Goal: Task Accomplishment & Management: Manage account settings

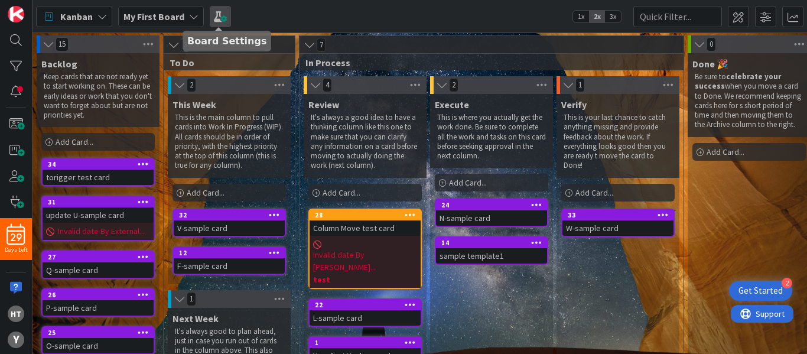
click at [218, 16] on span at bounding box center [220, 16] width 21 height 21
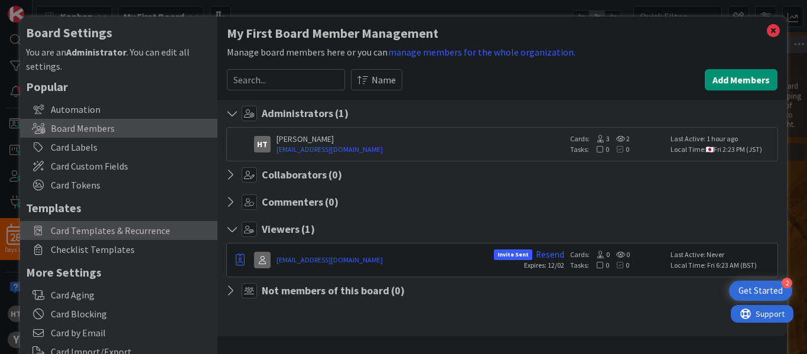
click at [100, 232] on span "Card Templates & Recurrence" at bounding box center [131, 230] width 161 height 14
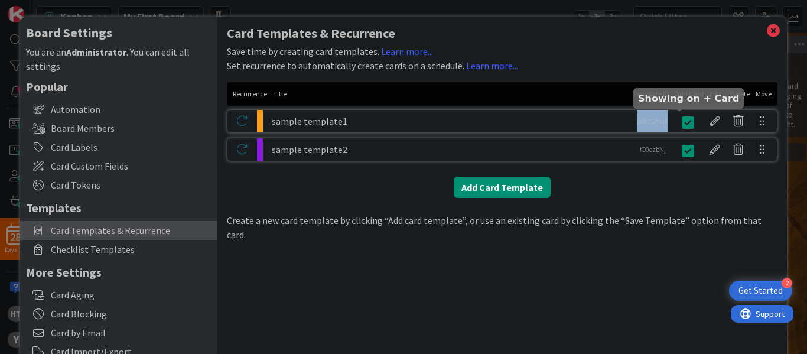
drag, startPoint x: 625, startPoint y: 121, endPoint x: 669, endPoint y: 121, distance: 44.3
click at [669, 121] on div "sample template1 po9zSmqF po9zSmqF" at bounding box center [502, 121] width 551 height 24
copy div "po9zSmqF"
click at [707, 122] on div at bounding box center [715, 121] width 24 height 20
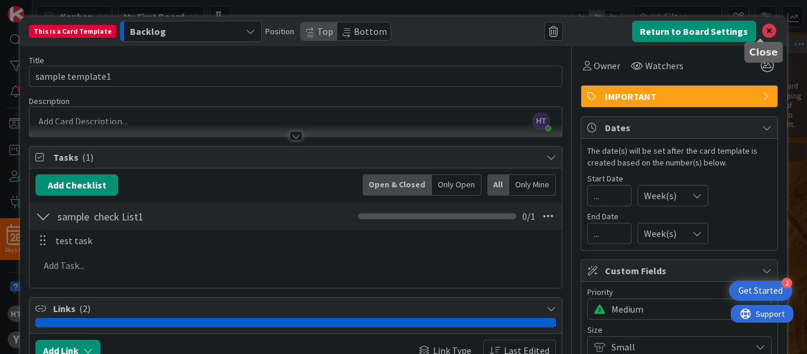
click at [763, 31] on icon at bounding box center [770, 31] width 14 height 14
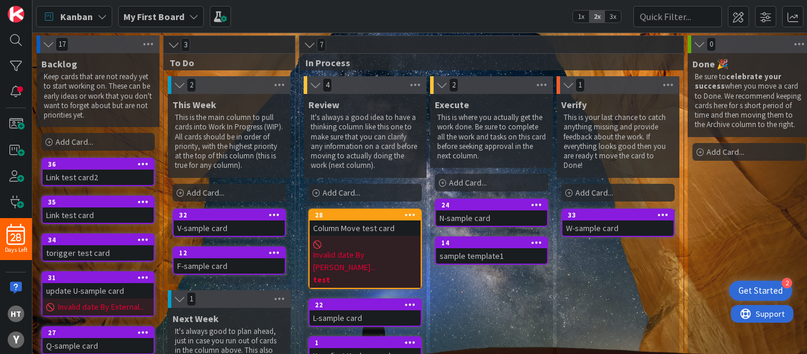
click at [380, 236] on div "Invalid date By [PERSON_NAME]... test" at bounding box center [365, 262] width 111 height 52
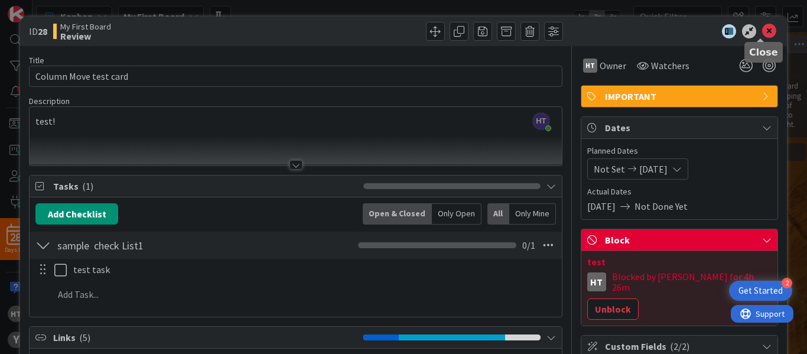
click at [763, 31] on icon at bounding box center [770, 31] width 14 height 14
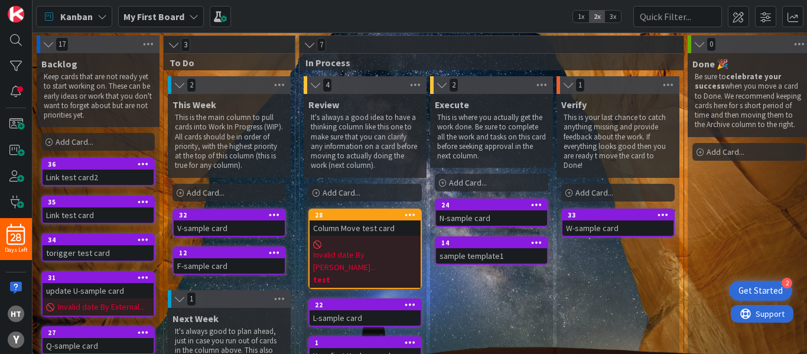
click at [103, 297] on div "update U-sample card" at bounding box center [98, 290] width 111 height 15
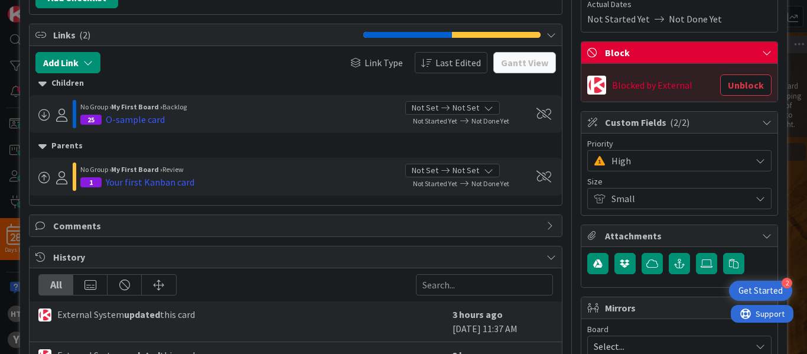
scroll to position [186, 0]
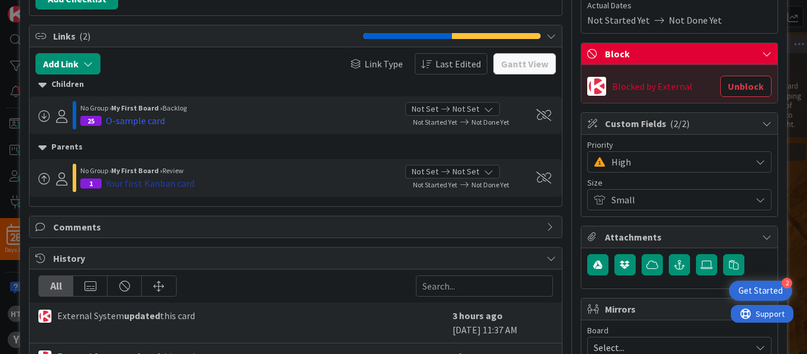
click at [127, 181] on div "Your first Kanban card" at bounding box center [150, 183] width 89 height 14
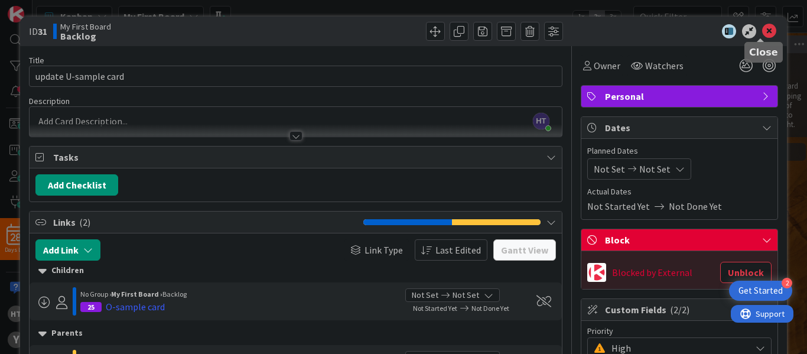
click at [763, 34] on icon at bounding box center [770, 31] width 14 height 14
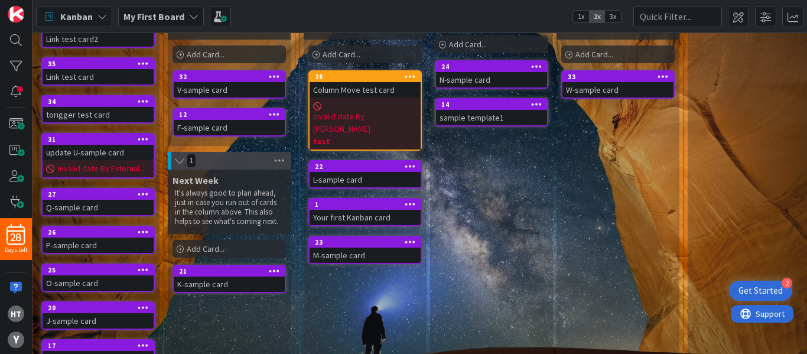
scroll to position [242, 0]
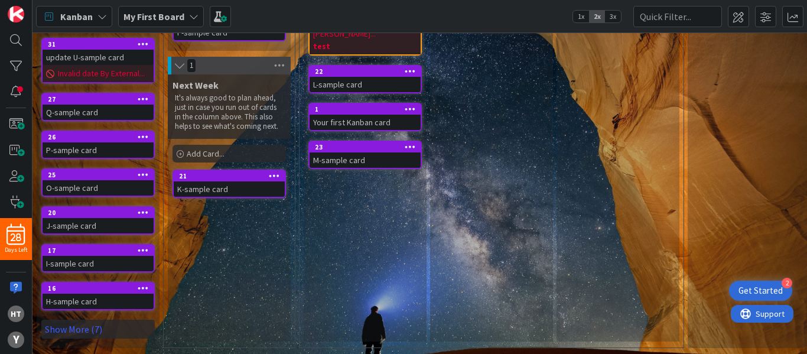
click at [105, 294] on div "H-sample card" at bounding box center [98, 301] width 111 height 15
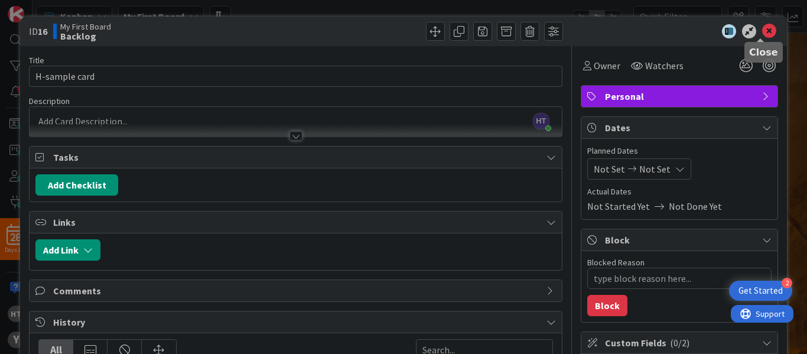
click at [763, 30] on icon at bounding box center [770, 31] width 14 height 14
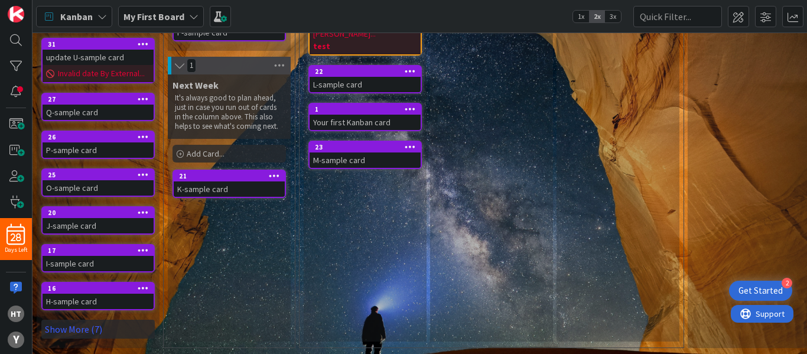
click at [374, 153] on div "M-sample card" at bounding box center [365, 160] width 111 height 15
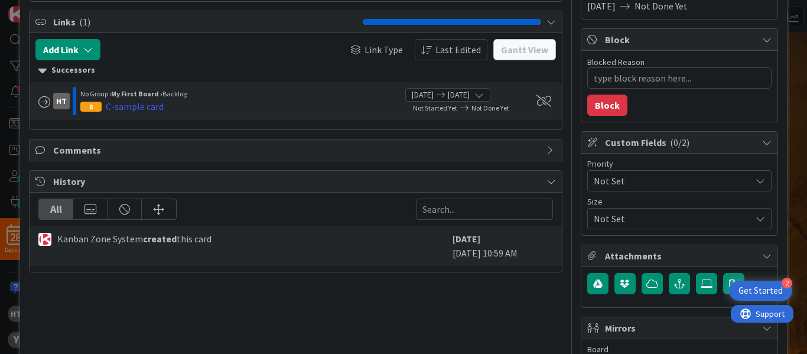
scroll to position [202, 0]
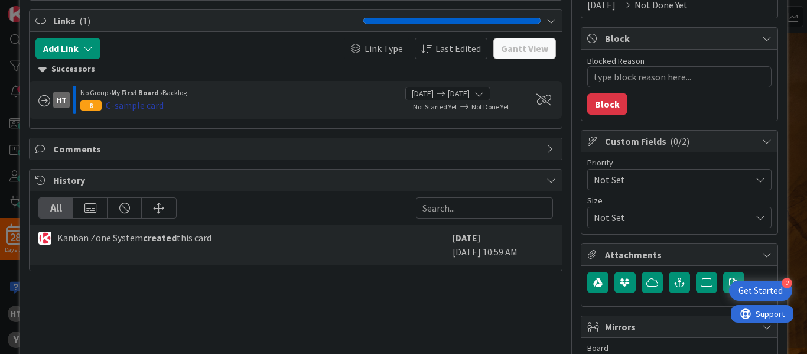
click at [136, 103] on div "C-sample card" at bounding box center [135, 105] width 58 height 14
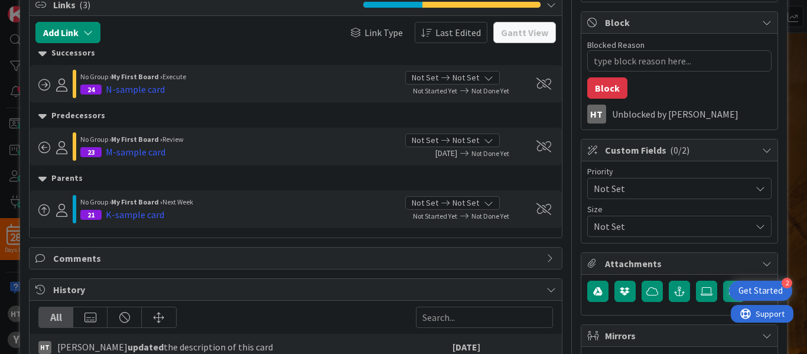
scroll to position [220, 0]
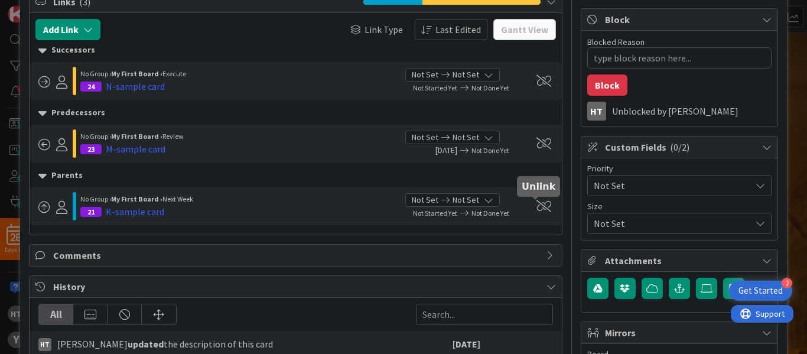
click at [537, 202] on span at bounding box center [544, 206] width 15 height 12
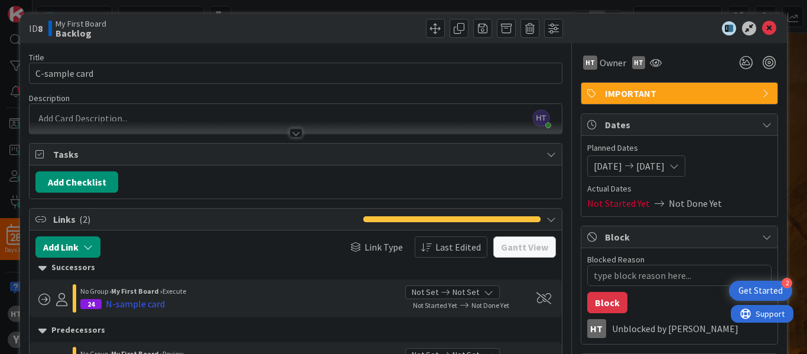
scroll to position [0, 0]
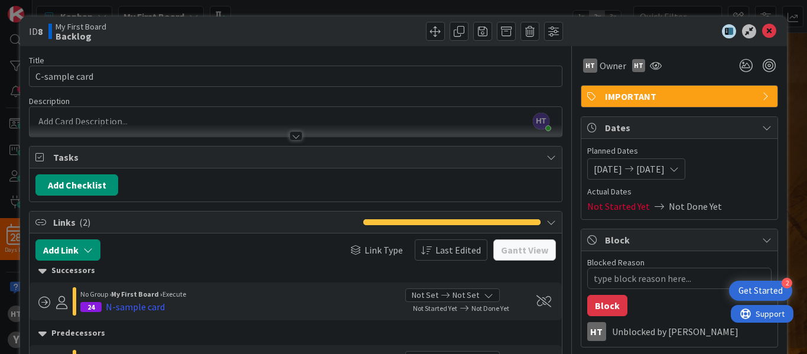
click at [761, 24] on div "ID 8 My First Board Backlog" at bounding box center [403, 32] width 767 height 30
click at [763, 27] on icon at bounding box center [770, 31] width 14 height 14
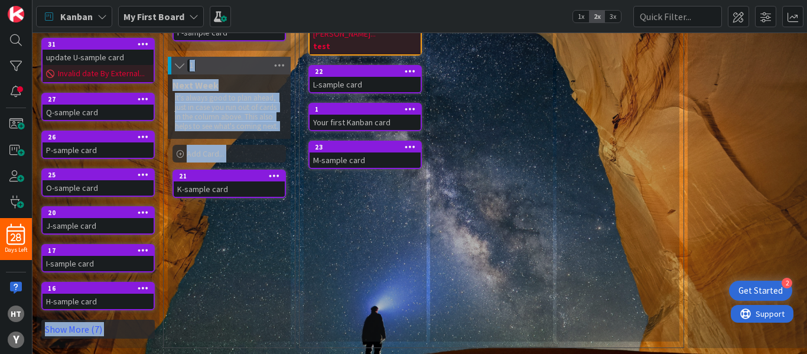
drag, startPoint x: 760, startPoint y: 27, endPoint x: 659, endPoint y: 112, distance: 132.6
click at [659, 112] on div "Kanban My First Board 1x 2x 3x 17 Backlog Keep cards that are not ready yet to …" at bounding box center [420, 177] width 775 height 354
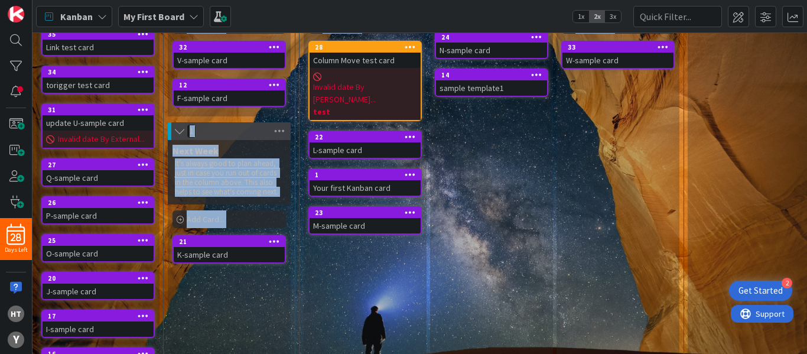
scroll to position [167, 0]
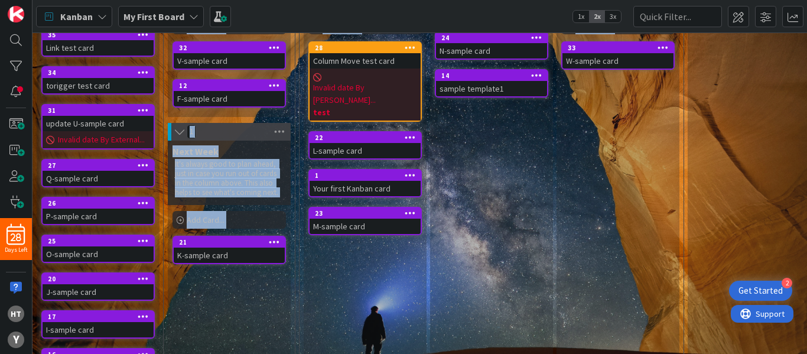
click at [226, 91] on div "F-sample card" at bounding box center [229, 98] width 111 height 15
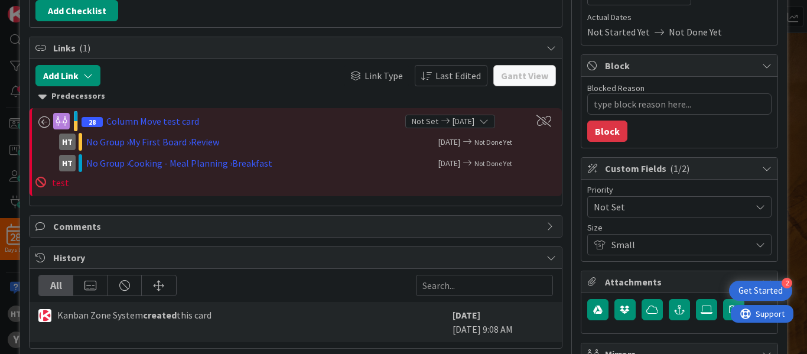
scroll to position [178, 0]
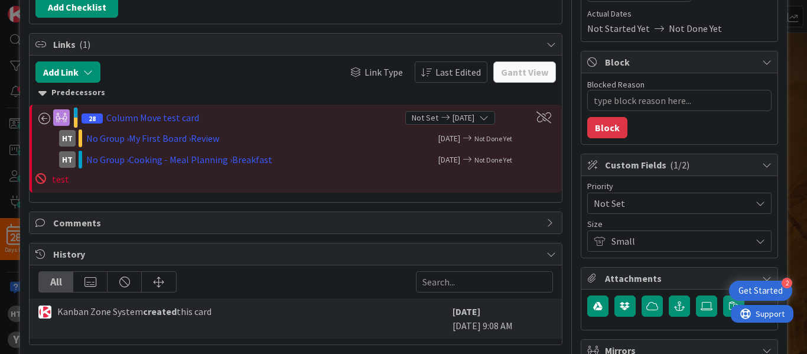
click at [63, 178] on span "test" at bounding box center [60, 179] width 17 height 12
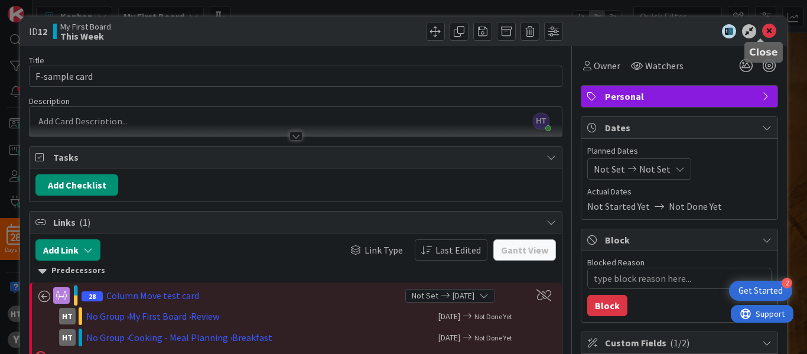
click at [765, 24] on icon at bounding box center [770, 31] width 14 height 14
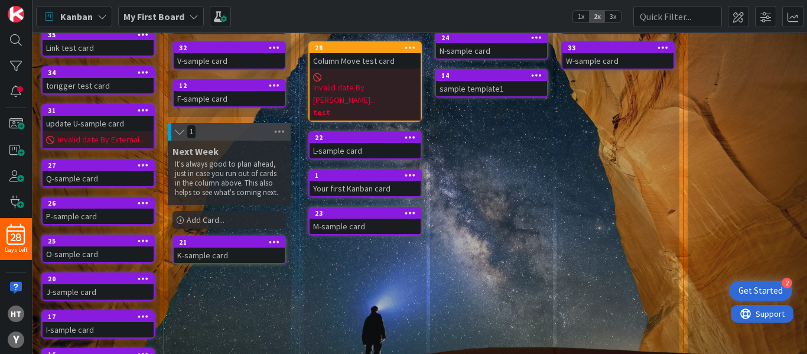
click at [368, 208] on div "23" at bounding box center [365, 213] width 111 height 11
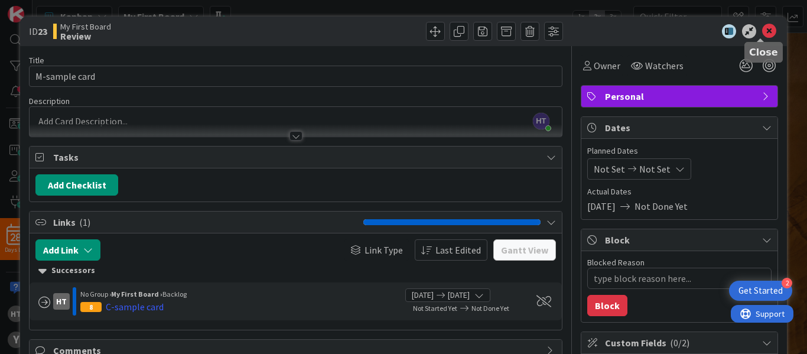
click at [764, 28] on icon at bounding box center [770, 31] width 14 height 14
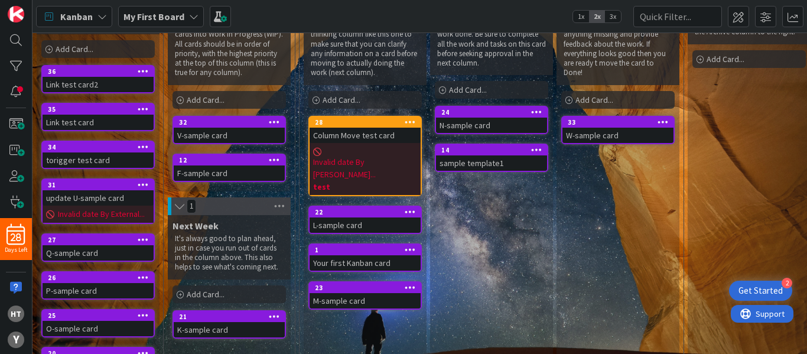
scroll to position [92, 0]
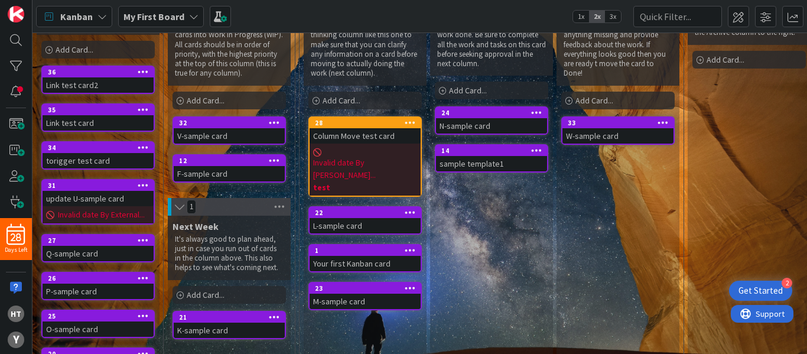
click at [209, 170] on div "F-sample card" at bounding box center [229, 173] width 111 height 15
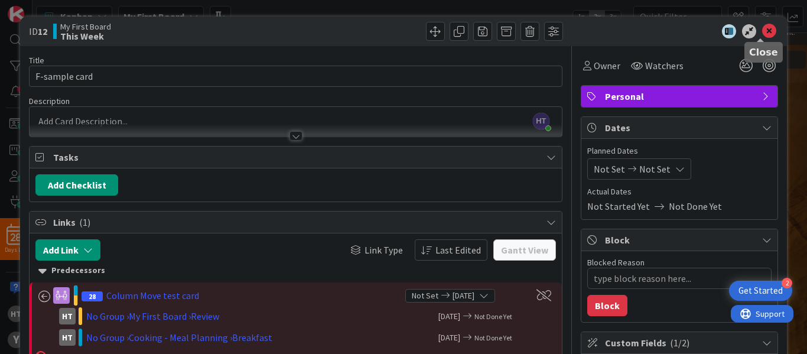
click at [763, 26] on icon at bounding box center [770, 31] width 14 height 14
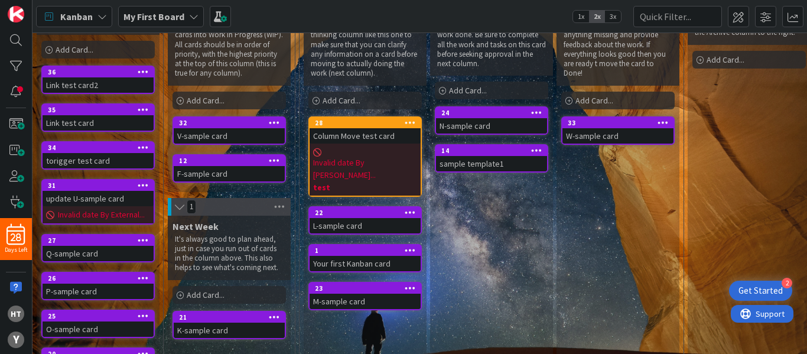
click at [189, 20] on icon at bounding box center [193, 16] width 9 height 9
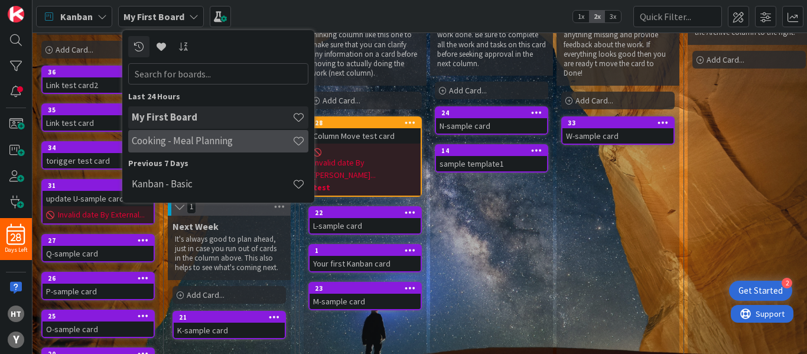
click at [198, 140] on h4 "Cooking - Meal Planning" at bounding box center [212, 141] width 161 height 12
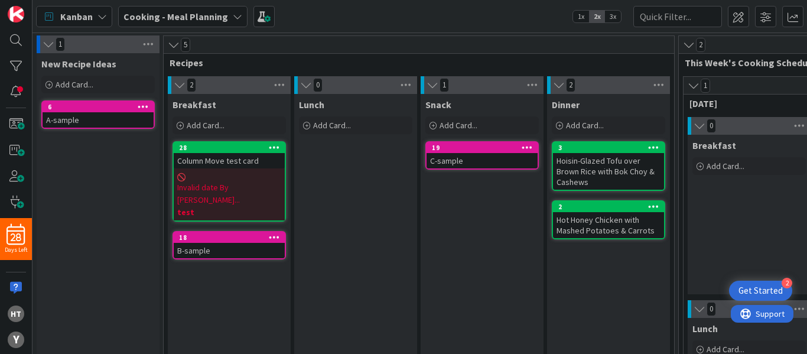
click at [228, 181] on span "Invalid date By [PERSON_NAME]..." at bounding box center [229, 193] width 104 height 25
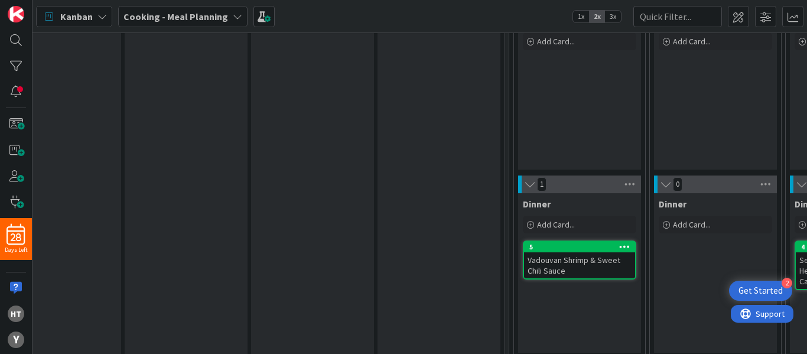
scroll to position [308, 0]
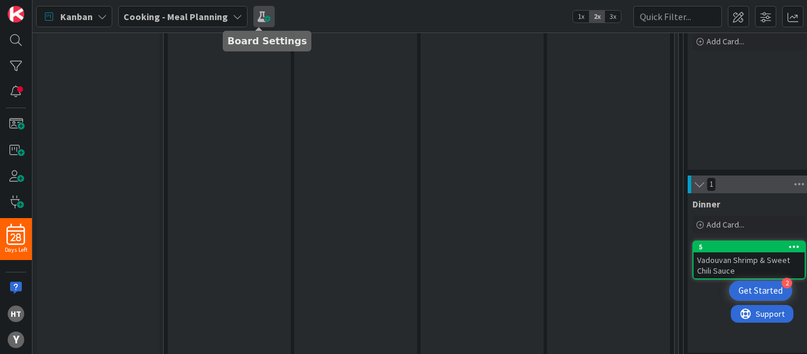
click at [257, 20] on span at bounding box center [264, 16] width 21 height 21
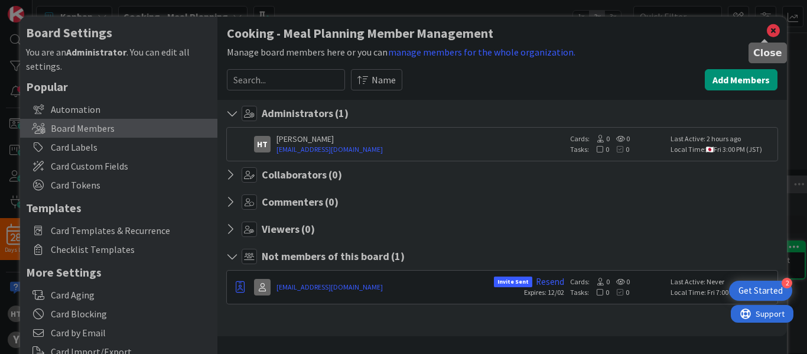
click at [766, 33] on icon at bounding box center [773, 30] width 15 height 17
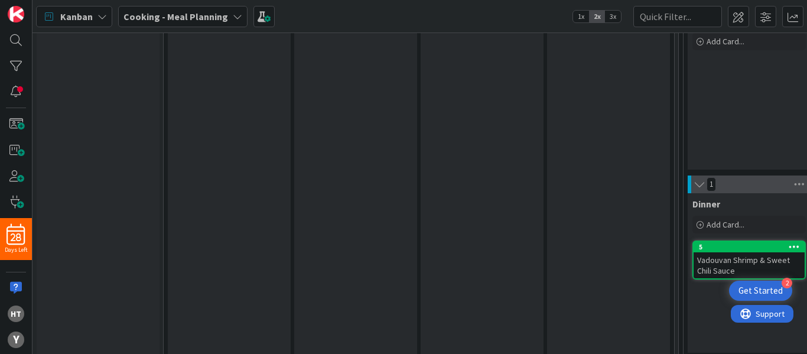
click at [167, 19] on b "Cooking - Meal Planning" at bounding box center [176, 17] width 105 height 12
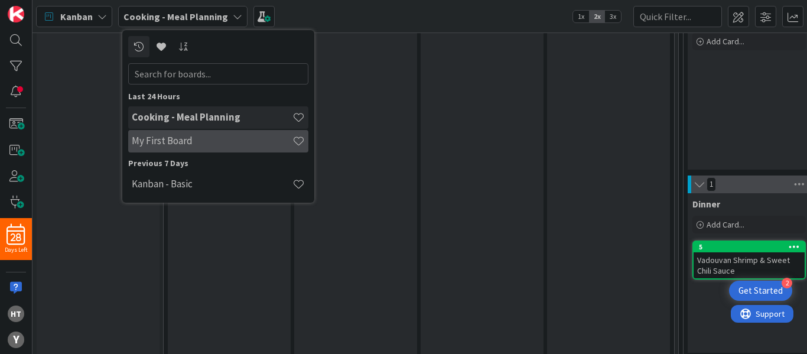
click at [168, 148] on div "My First Board" at bounding box center [218, 141] width 180 height 22
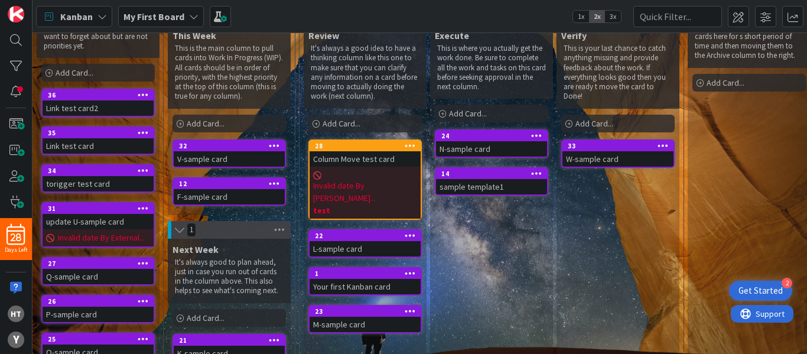
scroll to position [70, 0]
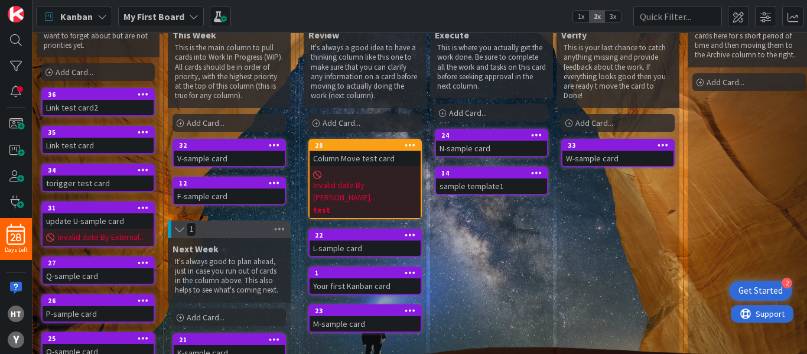
click at [96, 107] on div "Link test card2" at bounding box center [98, 107] width 111 height 15
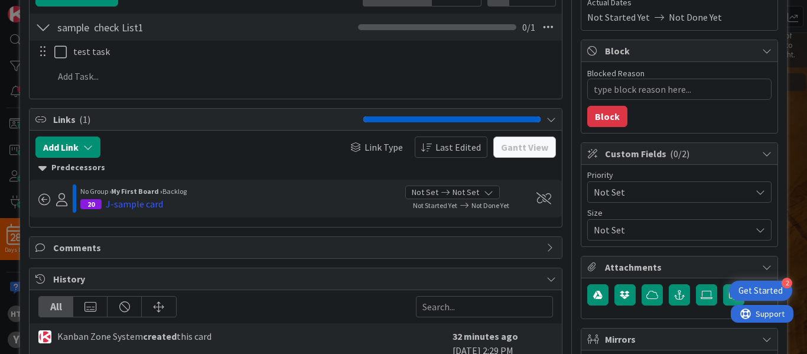
scroll to position [190, 0]
click at [137, 181] on div "No Group › My First Board › Backlog 20 J-sample card Not Set Not Set Not Starte…" at bounding box center [296, 198] width 533 height 38
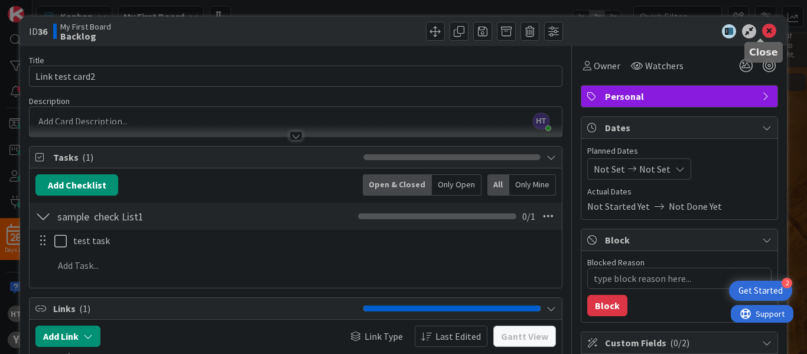
click at [763, 30] on icon at bounding box center [770, 31] width 14 height 14
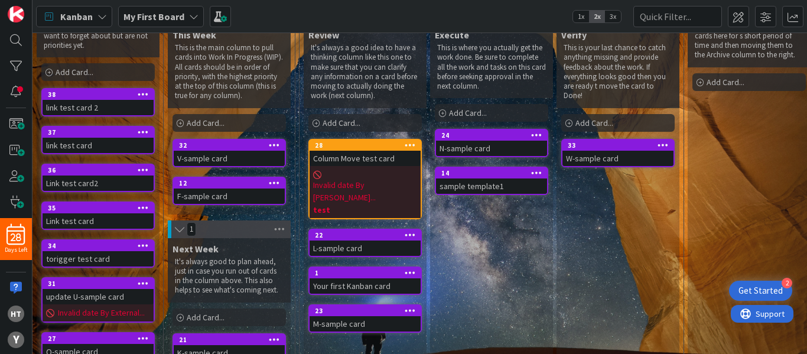
click at [102, 103] on div "link test card 2" at bounding box center [98, 107] width 111 height 15
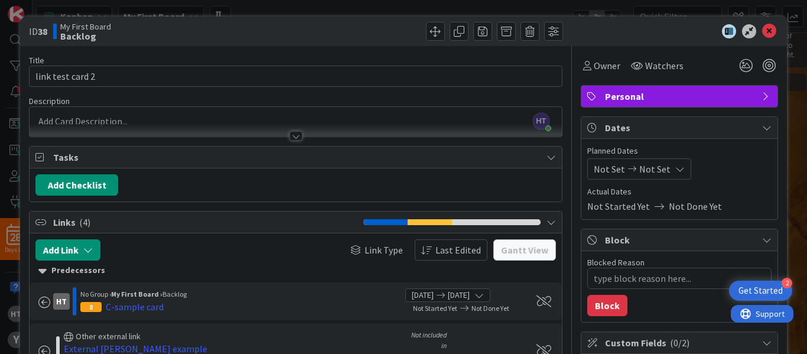
type textarea "x"
type input "aaaa"
type textarea "x"
click at [763, 30] on icon at bounding box center [770, 31] width 14 height 14
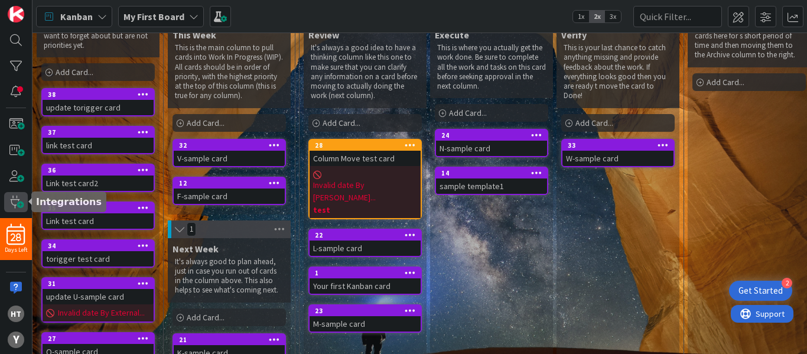
click at [14, 202] on span at bounding box center [16, 202] width 24 height 20
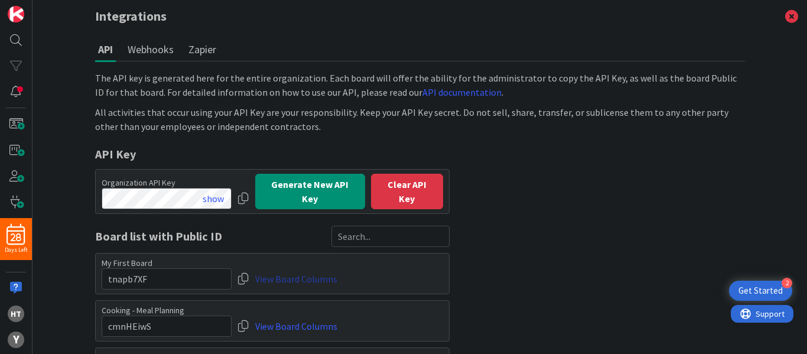
click at [291, 270] on link "View Board Columns" at bounding box center [296, 278] width 82 height 21
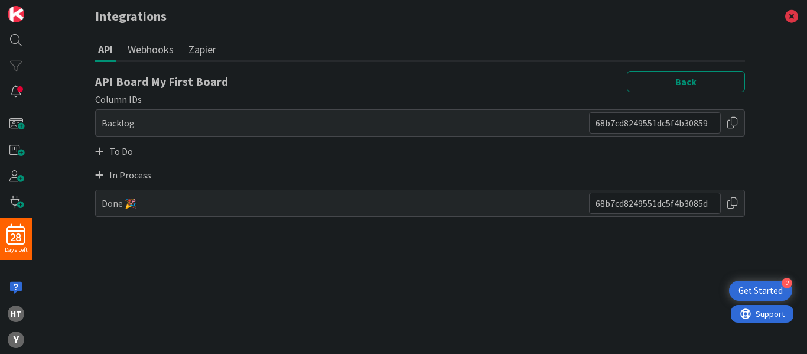
click at [97, 173] on icon at bounding box center [99, 174] width 8 height 9
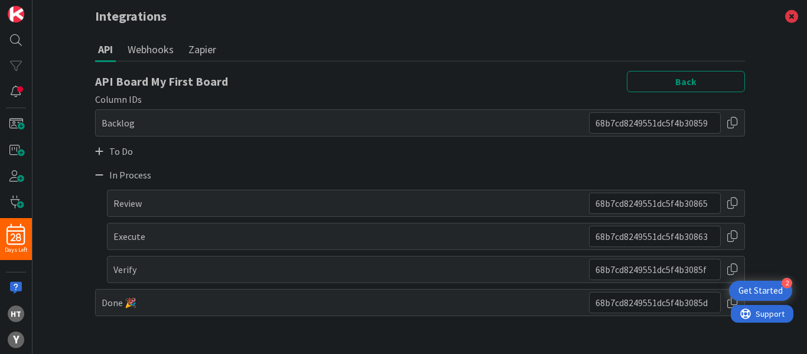
click at [731, 270] on div at bounding box center [733, 269] width 12 height 21
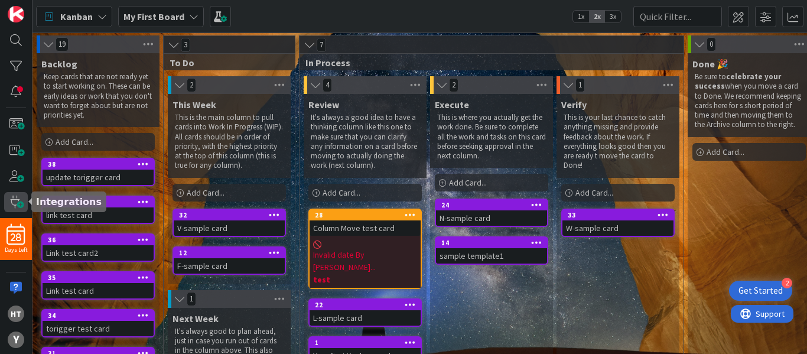
click at [14, 208] on span at bounding box center [16, 202] width 24 height 20
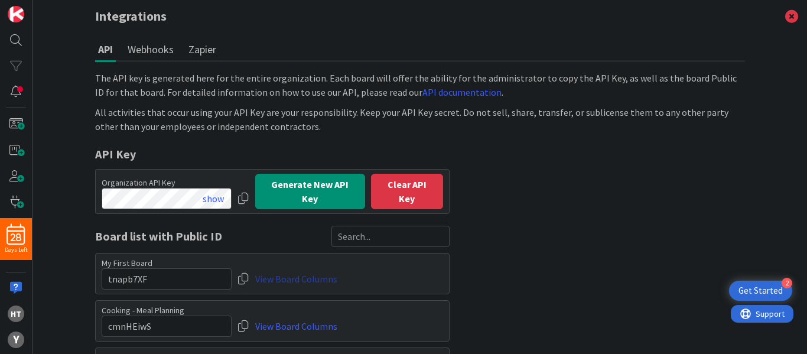
click at [294, 275] on link "View Board Columns" at bounding box center [296, 278] width 82 height 21
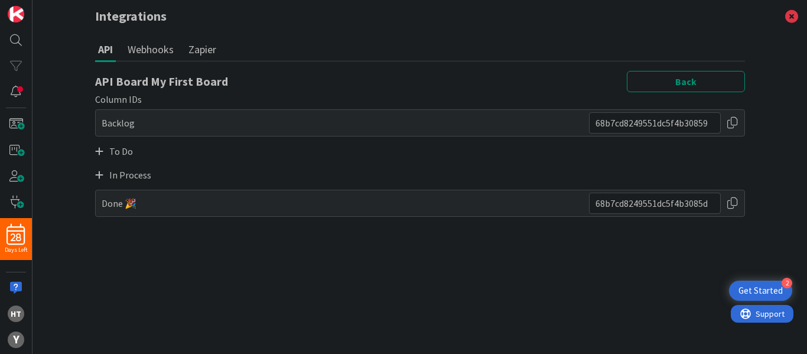
click at [98, 177] on icon at bounding box center [99, 174] width 8 height 9
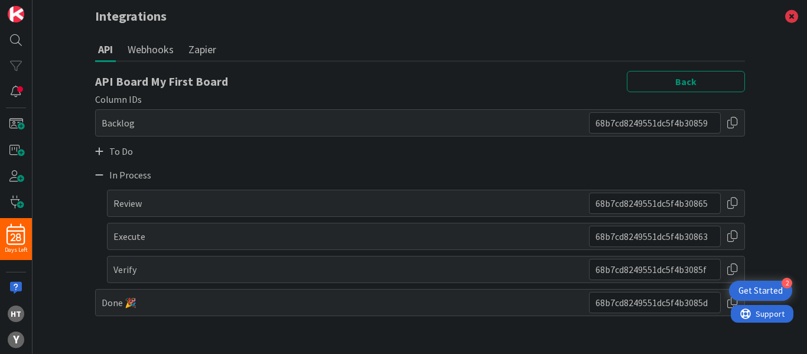
click at [734, 205] on div at bounding box center [733, 203] width 12 height 21
click at [735, 120] on div at bounding box center [733, 122] width 12 height 21
click at [793, 11] on icon at bounding box center [792, 16] width 31 height 33
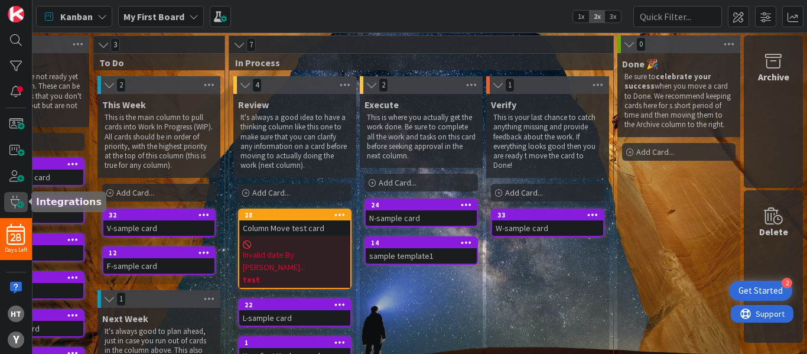
click at [21, 198] on span at bounding box center [16, 202] width 24 height 20
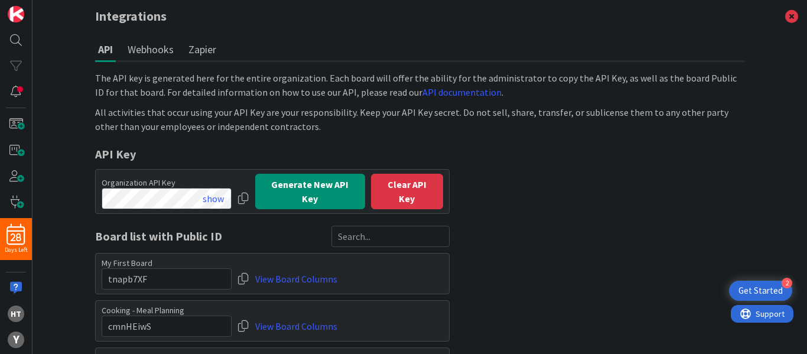
scroll to position [31, 0]
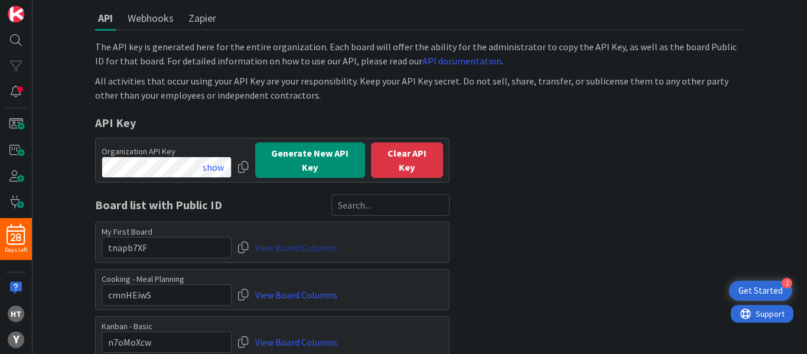
click at [293, 245] on link "View Board Columns" at bounding box center [296, 247] width 82 height 21
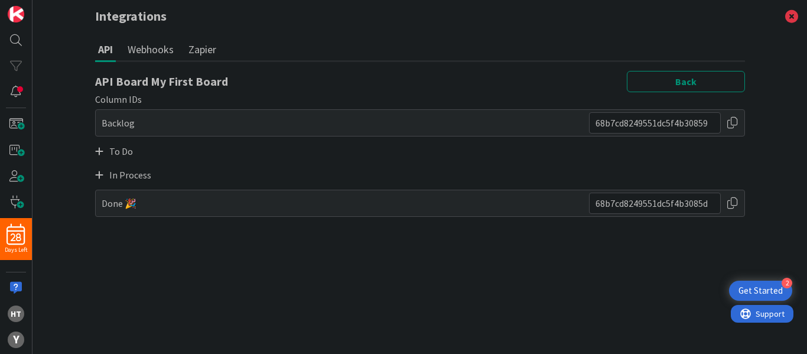
click at [733, 119] on div at bounding box center [733, 122] width 12 height 21
click at [99, 169] on div "In Process" at bounding box center [420, 175] width 650 height 18
click at [98, 175] on icon at bounding box center [99, 174] width 8 height 9
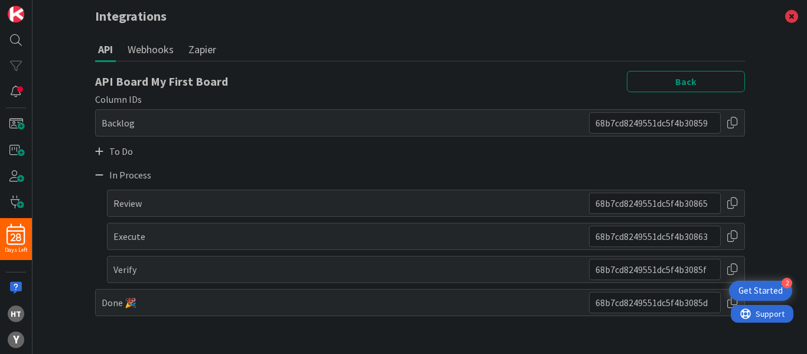
click at [735, 270] on div at bounding box center [733, 269] width 12 height 21
click at [734, 267] on div at bounding box center [733, 269] width 12 height 21
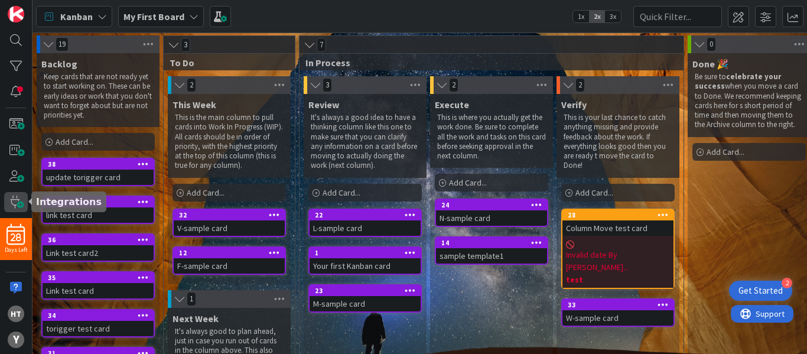
click at [16, 201] on span at bounding box center [16, 202] width 24 height 20
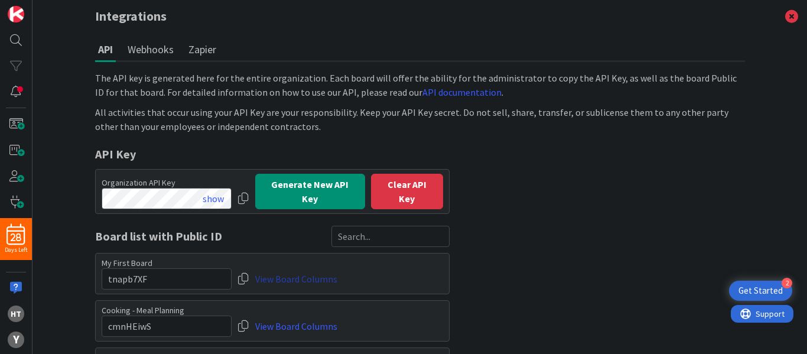
click at [296, 277] on link "View Board Columns" at bounding box center [296, 278] width 82 height 21
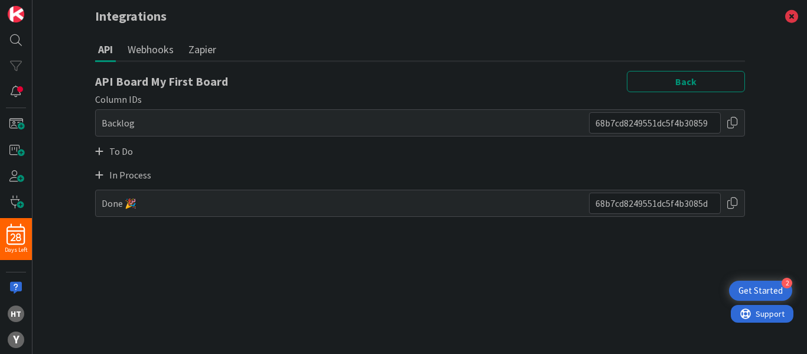
click at [730, 204] on div at bounding box center [733, 203] width 12 height 21
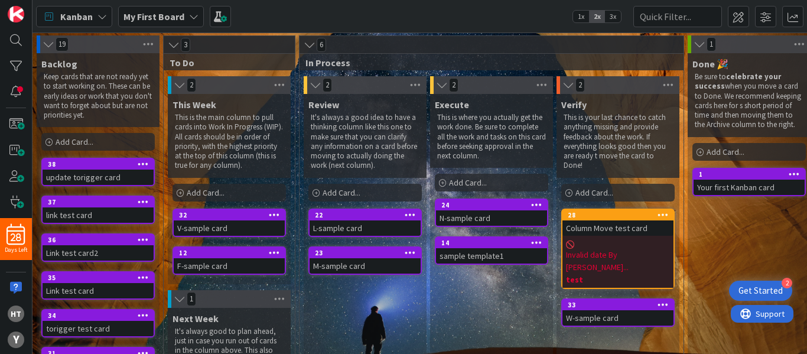
click at [593, 249] on span "Invalid date By [PERSON_NAME]..." at bounding box center [618, 261] width 104 height 25
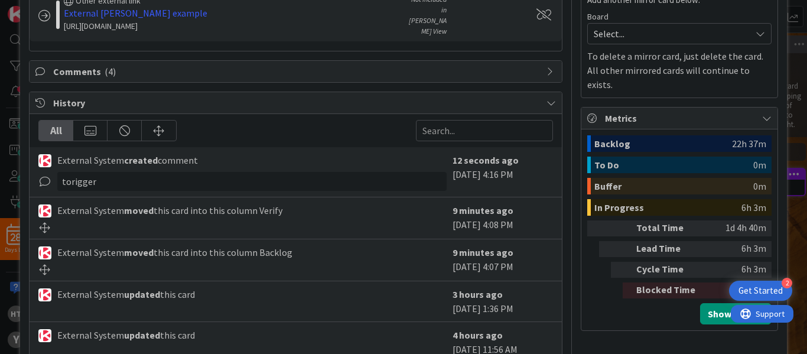
scroll to position [596, 0]
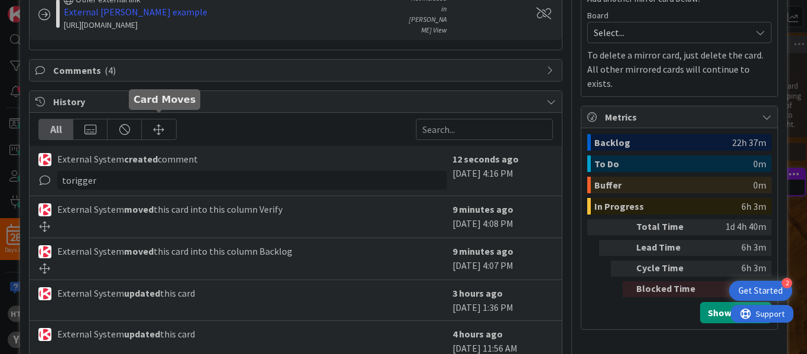
click at [156, 122] on div at bounding box center [159, 129] width 34 height 20
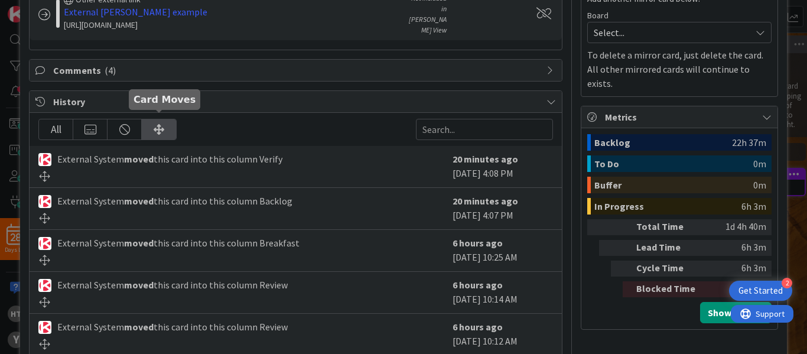
click at [156, 122] on div at bounding box center [159, 129] width 34 height 20
click at [125, 119] on div at bounding box center [125, 129] width 34 height 20
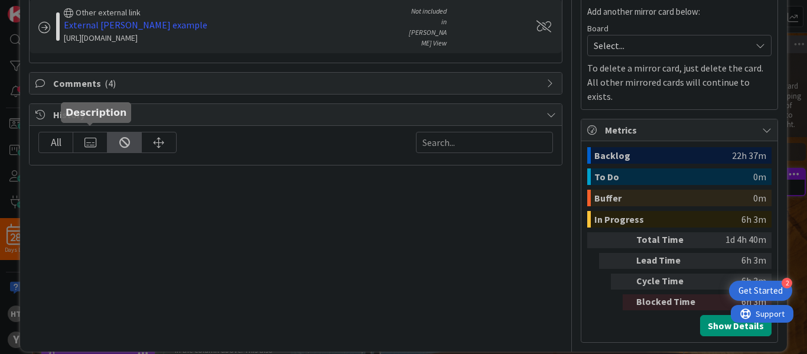
click at [95, 132] on div at bounding box center [90, 142] width 34 height 20
click at [62, 138] on div "All" at bounding box center [56, 142] width 34 height 20
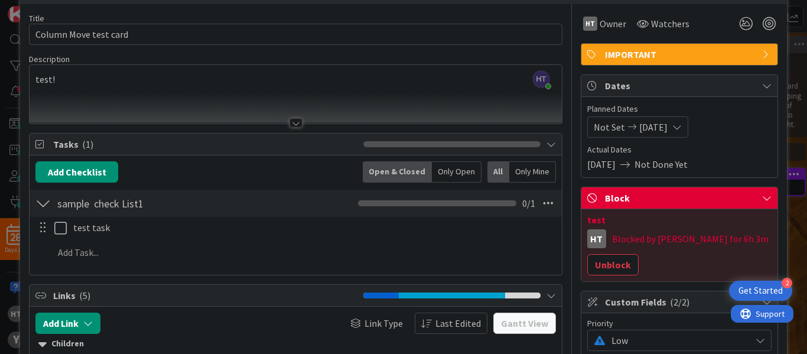
scroll to position [0, 0]
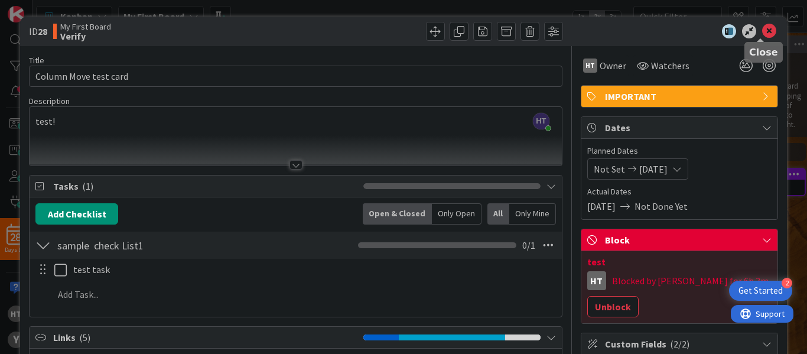
click at [763, 30] on icon at bounding box center [770, 31] width 14 height 14
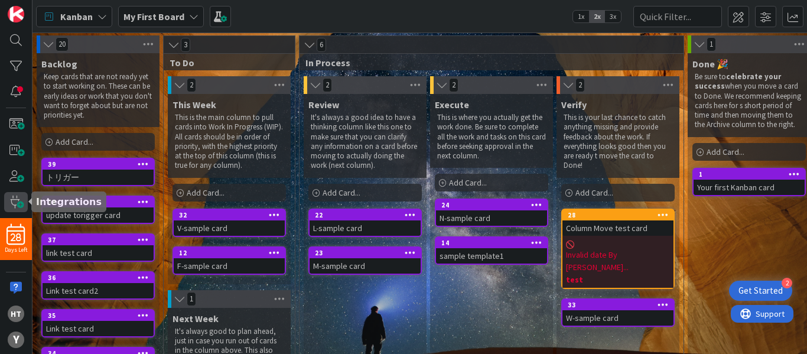
click at [14, 202] on span at bounding box center [16, 202] width 24 height 20
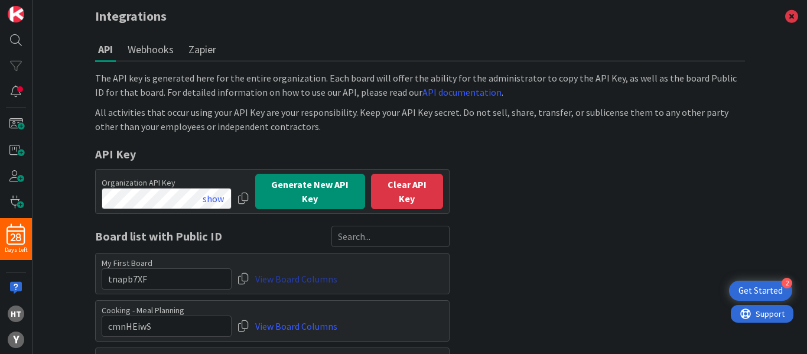
click at [299, 272] on link "View Board Columns" at bounding box center [296, 278] width 82 height 21
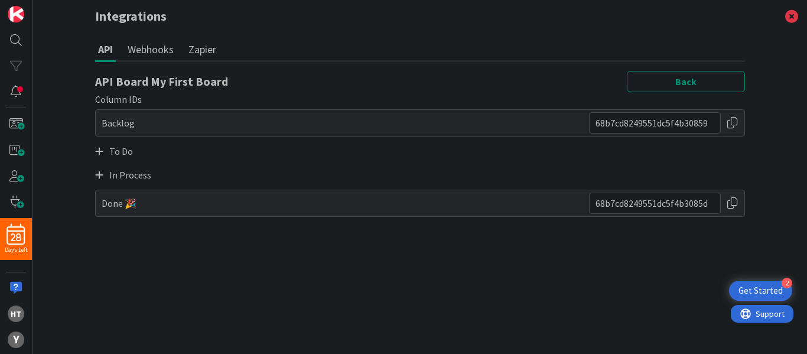
click at [98, 174] on icon at bounding box center [99, 174] width 8 height 9
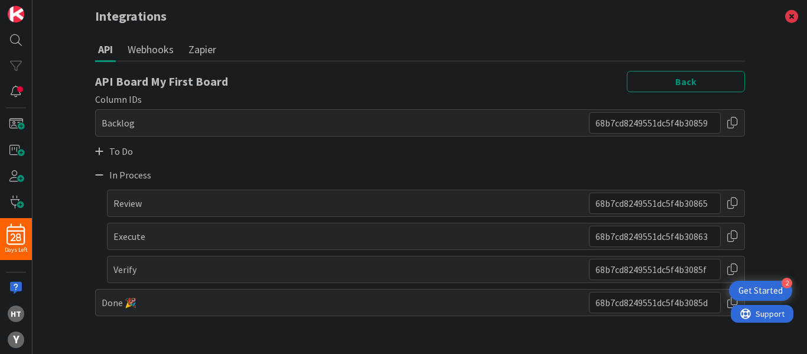
click at [731, 237] on div at bounding box center [733, 236] width 12 height 21
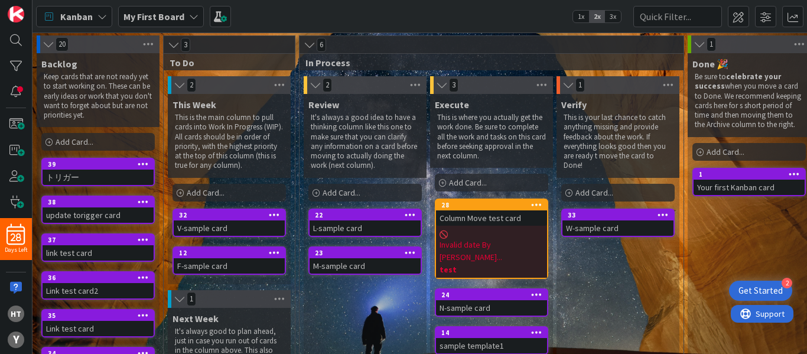
click at [657, 213] on div at bounding box center [663, 215] width 21 height 8
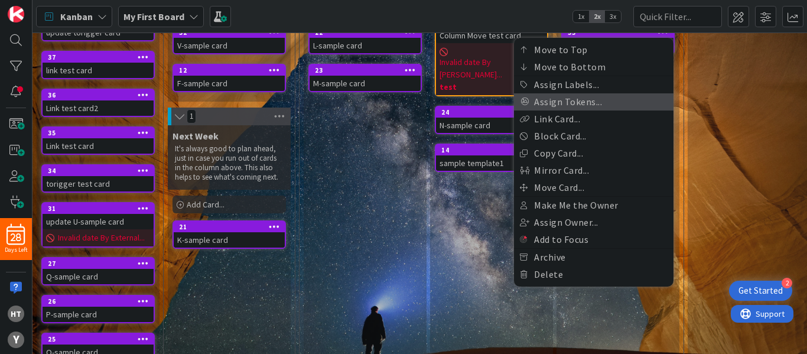
scroll to position [190, 0]
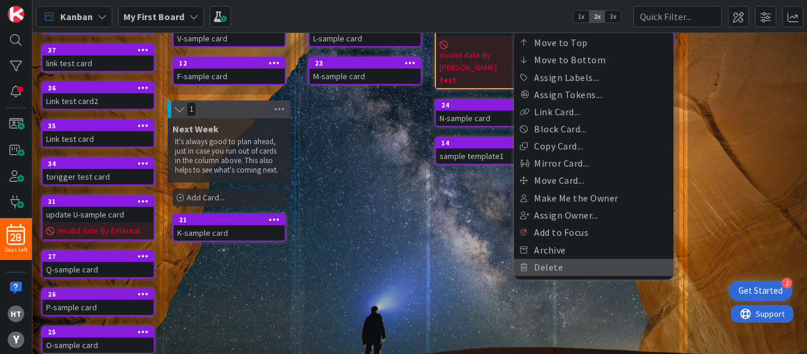
click at [546, 265] on link "Delete" at bounding box center [594, 267] width 160 height 17
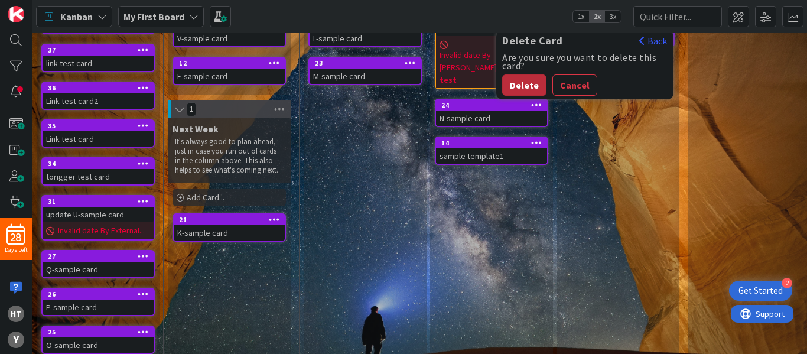
click at [521, 82] on button "Delete" at bounding box center [524, 84] width 44 height 21
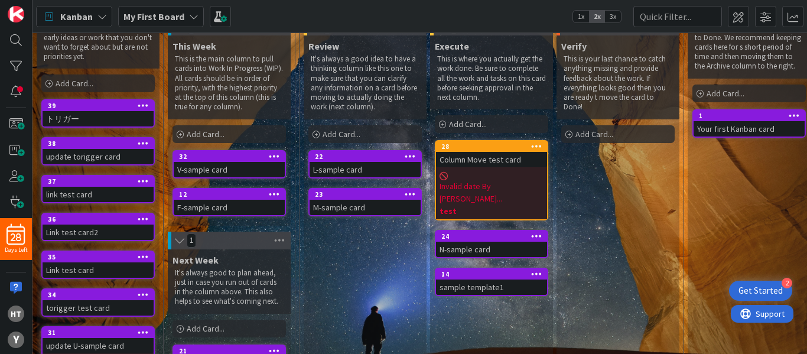
scroll to position [58, 0]
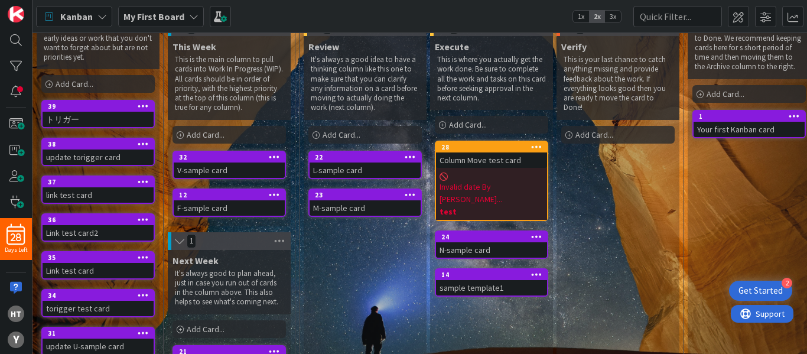
click at [535, 232] on icon at bounding box center [536, 236] width 11 height 8
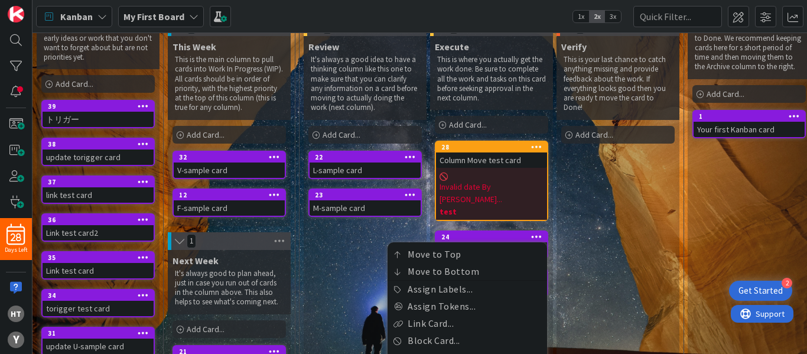
scroll to position [242, 0]
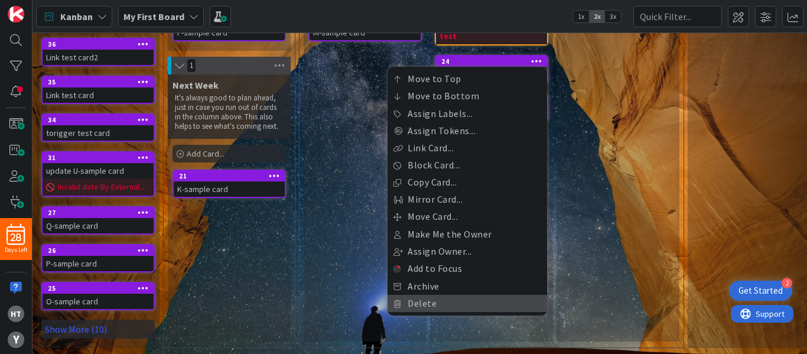
click at [425, 295] on link "Delete" at bounding box center [468, 303] width 160 height 17
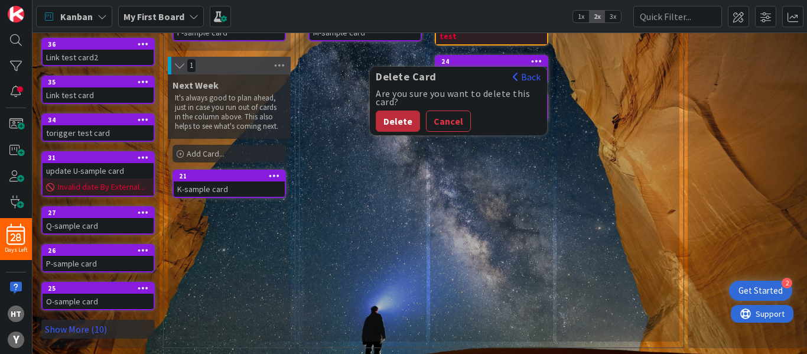
click at [397, 111] on button "Delete" at bounding box center [398, 121] width 44 height 21
click at [397, 86] on div "Review It's always a good idea to have a thinking column like this one to make …" at bounding box center [365, 100] width 123 height 481
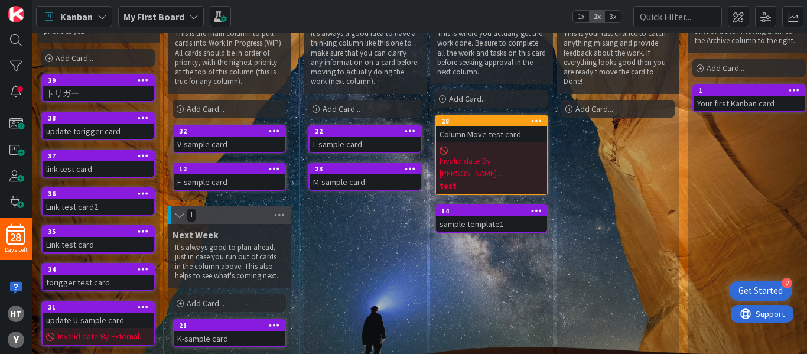
scroll to position [83, 0]
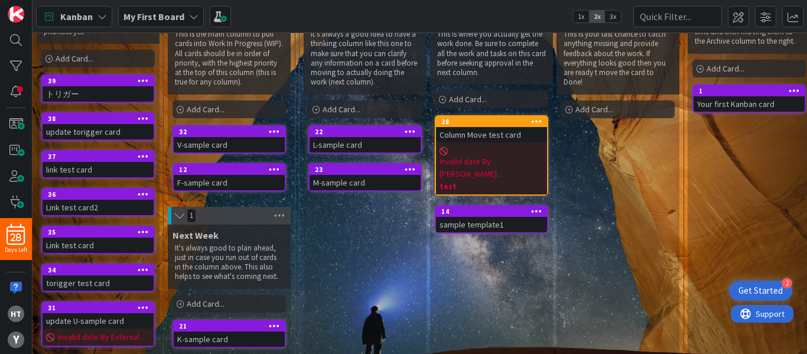
click at [539, 207] on icon at bounding box center [536, 211] width 11 height 8
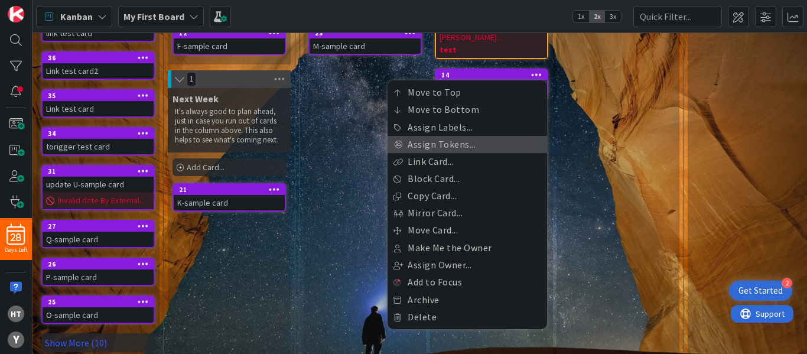
scroll to position [242, 0]
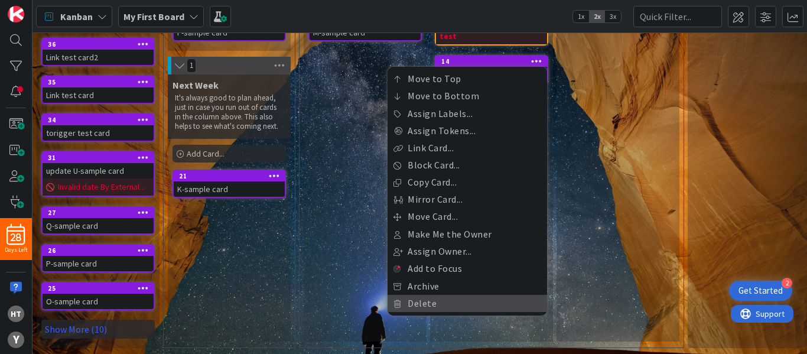
click at [418, 295] on link "Delete" at bounding box center [468, 303] width 160 height 17
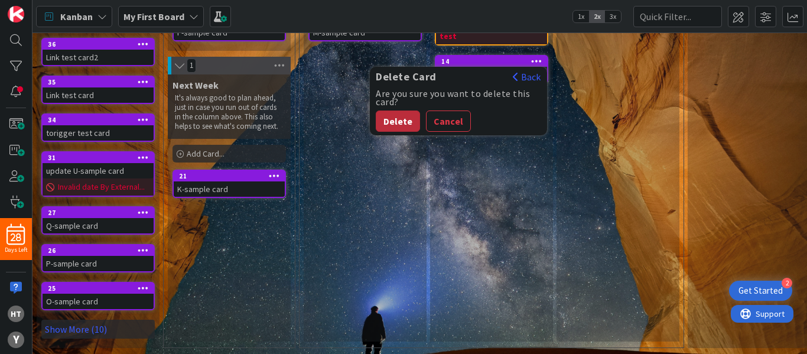
click at [393, 111] on button "Delete" at bounding box center [398, 121] width 44 height 21
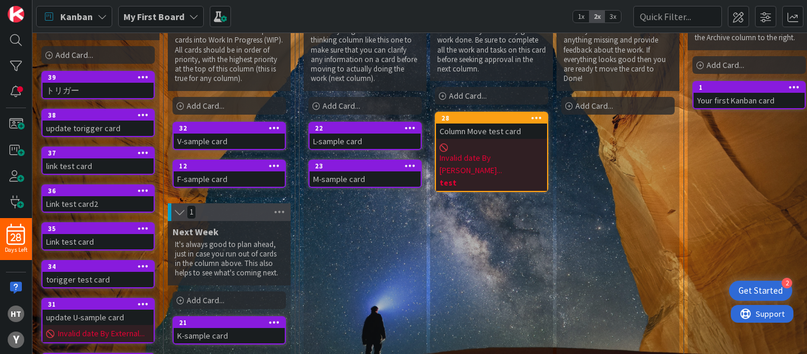
scroll to position [86, 0]
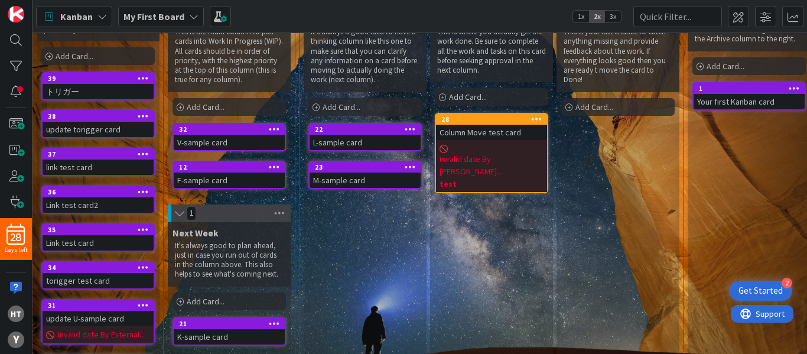
click at [408, 127] on icon at bounding box center [410, 129] width 11 height 8
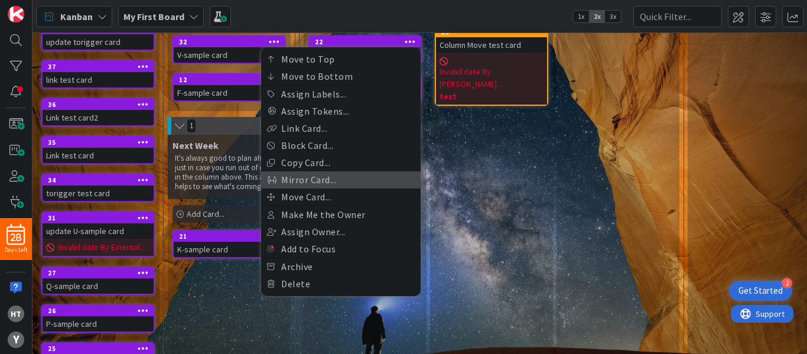
scroll to position [174, 0]
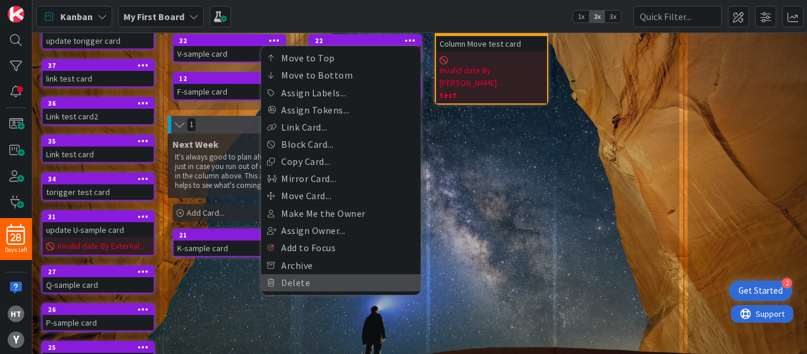
click at [297, 279] on link "Delete" at bounding box center [341, 282] width 160 height 17
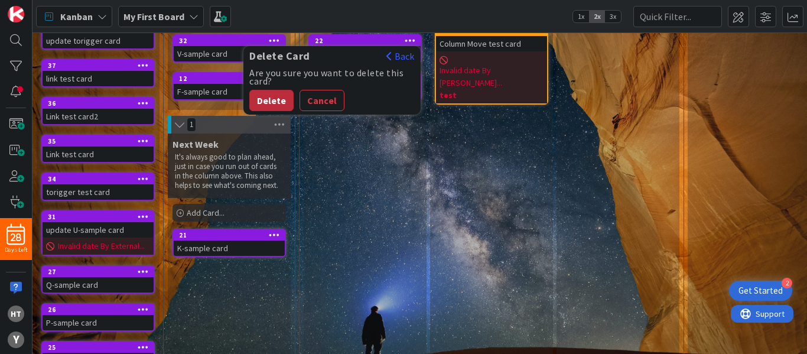
click at [269, 102] on button "Delete" at bounding box center [271, 100] width 44 height 21
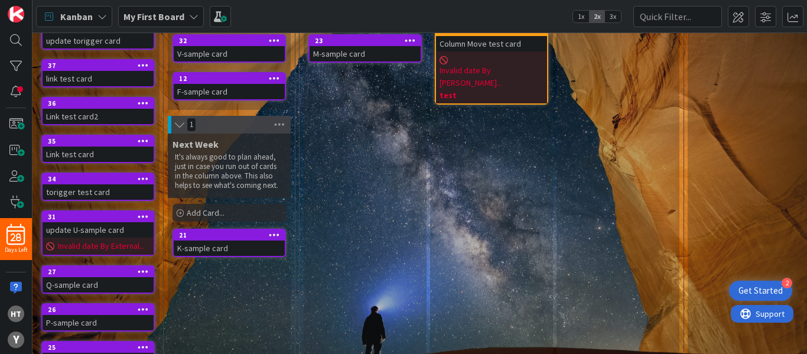
click at [408, 43] on icon at bounding box center [410, 40] width 11 height 8
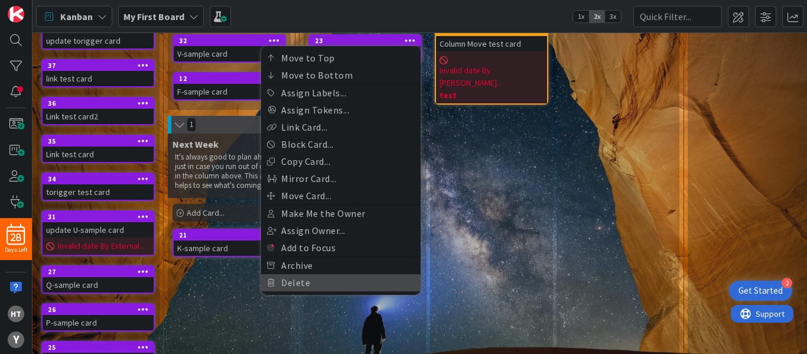
click at [293, 280] on link "Delete" at bounding box center [341, 282] width 160 height 17
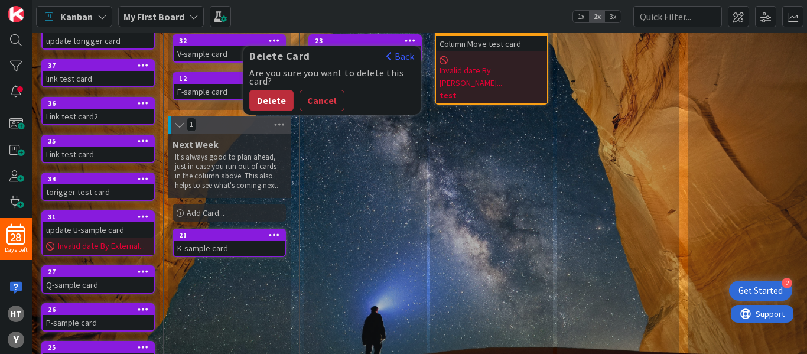
click at [279, 99] on button "Delete" at bounding box center [271, 100] width 44 height 21
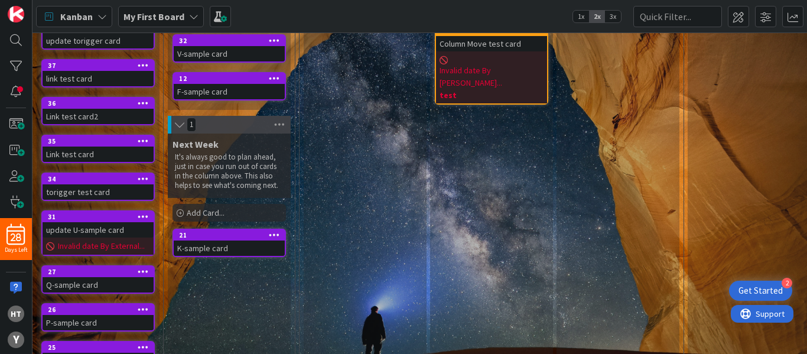
click at [274, 235] on icon at bounding box center [274, 235] width 11 height 8
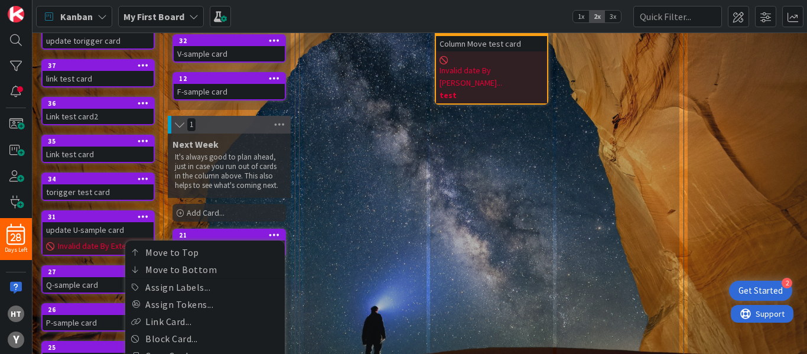
scroll to position [319, 0]
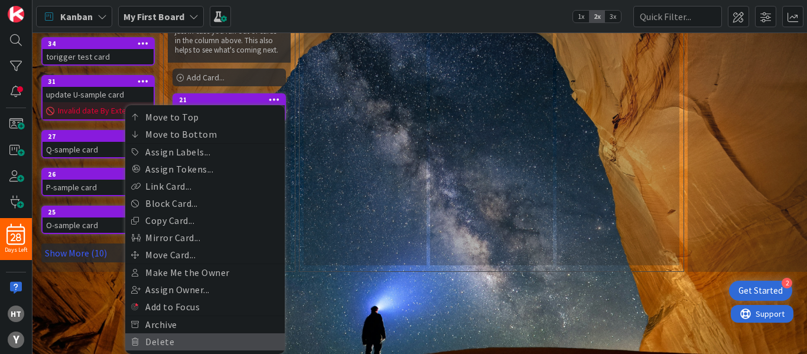
click at [156, 336] on link "Delete" at bounding box center [205, 341] width 160 height 17
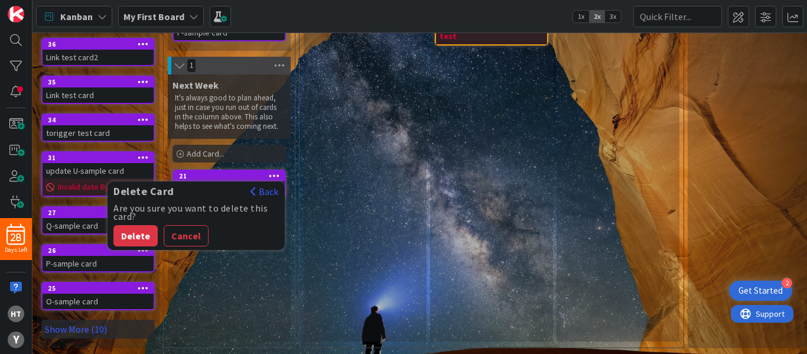
scroll to position [242, 0]
click at [131, 227] on button "Delete" at bounding box center [135, 235] width 44 height 21
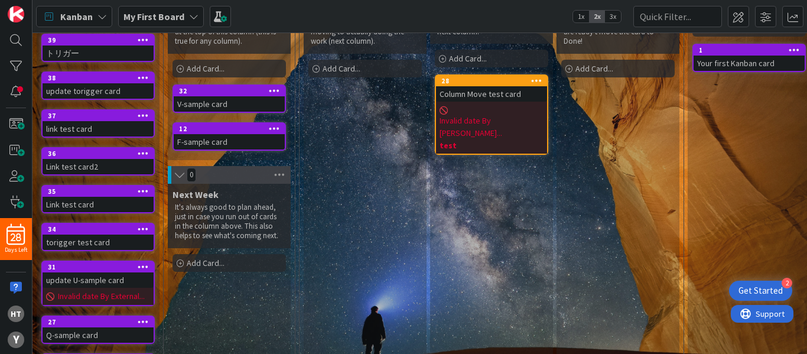
scroll to position [124, 0]
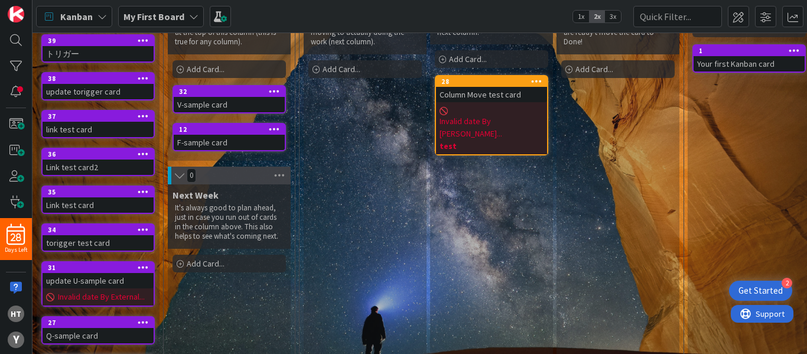
click at [273, 127] on icon at bounding box center [274, 129] width 11 height 8
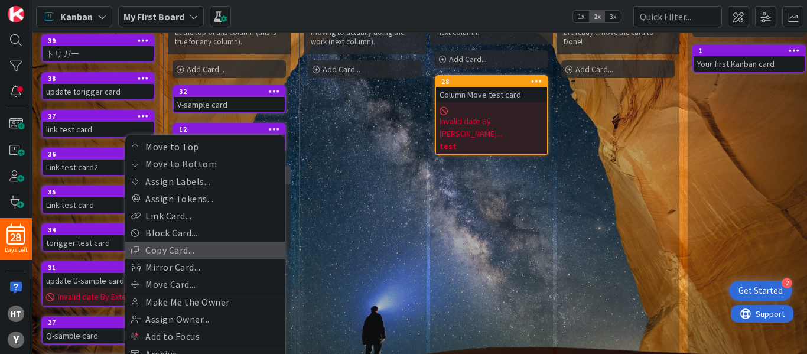
scroll to position [242, 0]
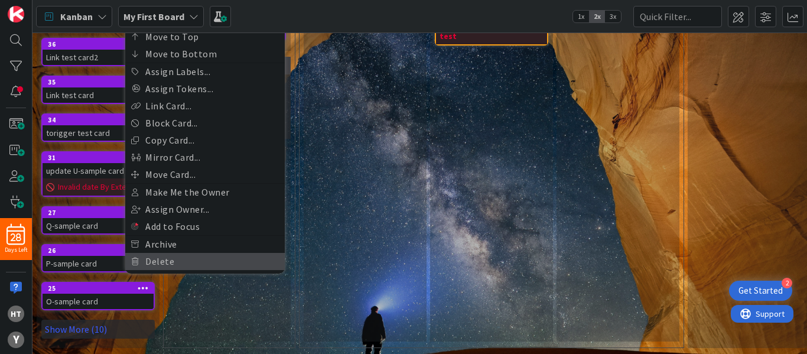
click at [160, 253] on link "Delete" at bounding box center [205, 261] width 160 height 17
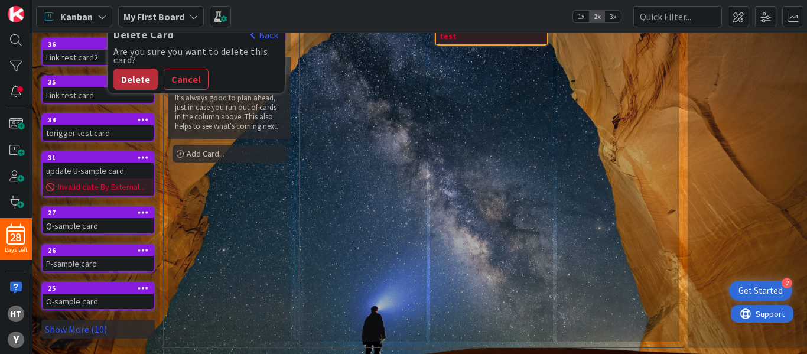
click at [141, 72] on button "Delete" at bounding box center [135, 79] width 44 height 21
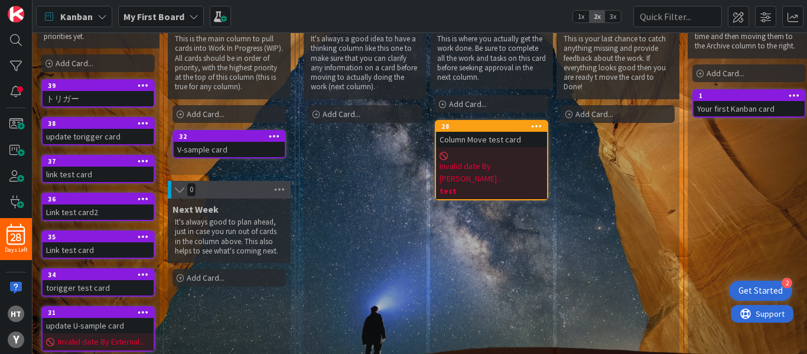
scroll to position [78, 0]
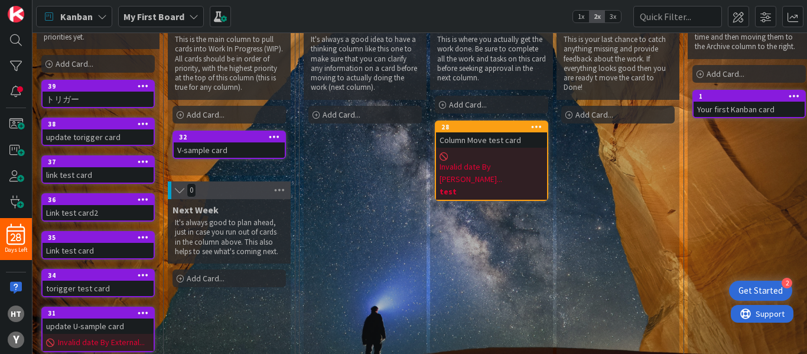
click at [275, 133] on icon at bounding box center [274, 136] width 11 height 8
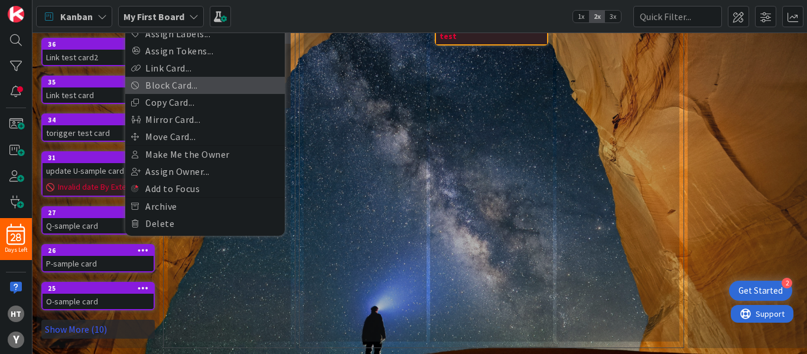
scroll to position [242, 0]
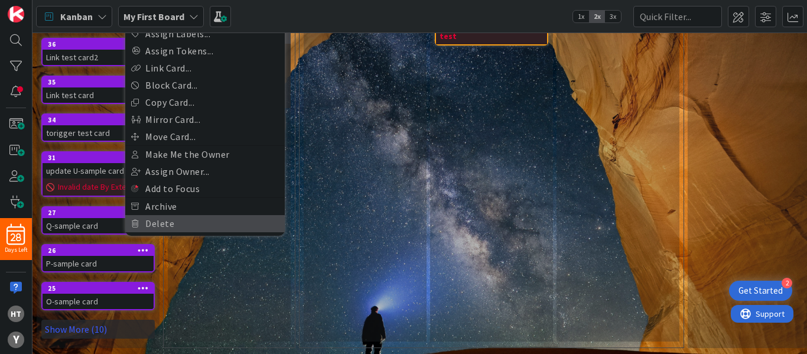
click at [167, 215] on link "Delete" at bounding box center [205, 223] width 160 height 17
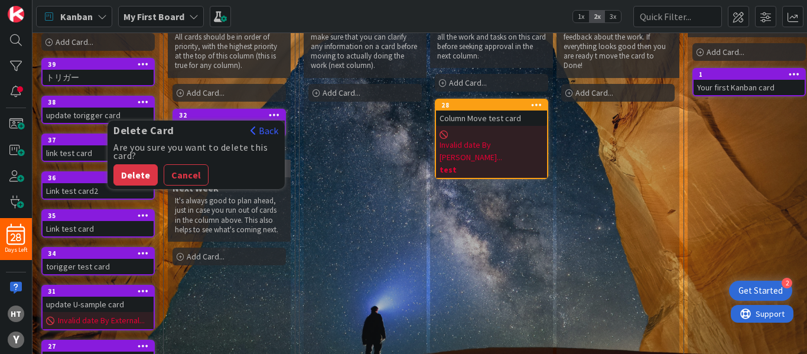
scroll to position [99, 0]
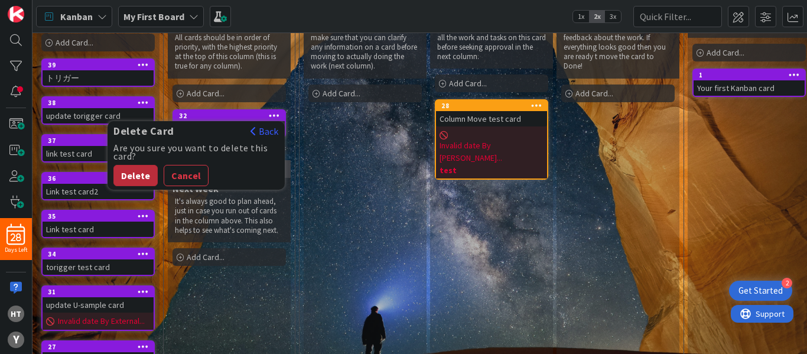
click at [136, 174] on button "Delete" at bounding box center [135, 175] width 44 height 21
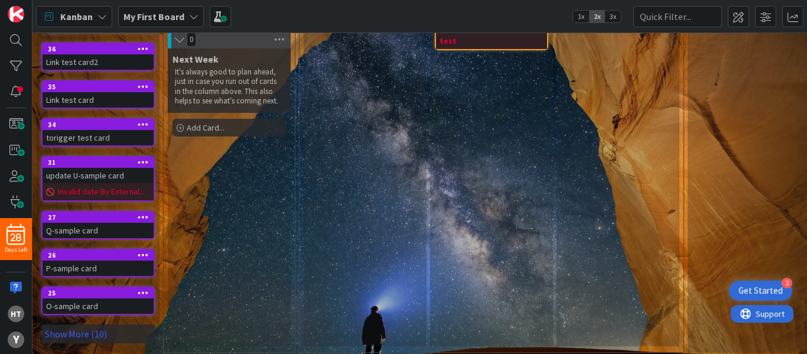
scroll to position [242, 0]
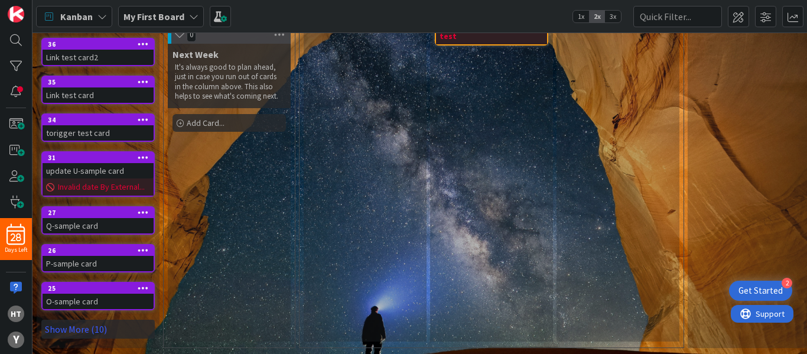
click at [141, 284] on icon at bounding box center [143, 288] width 11 height 8
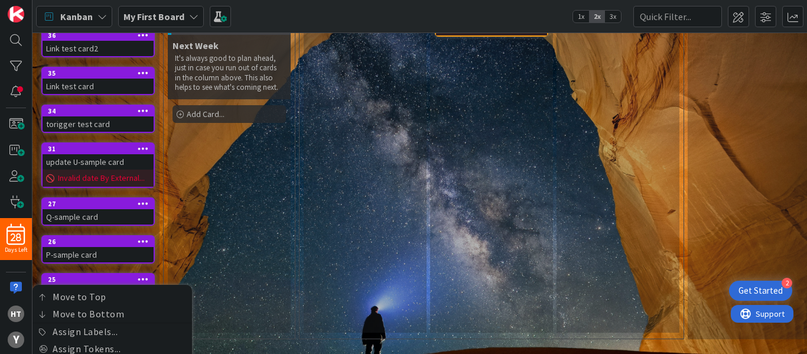
click at [221, 271] on div "Next Week It's always good to plan ahead, just in case you run out of cards in …" at bounding box center [229, 184] width 123 height 298
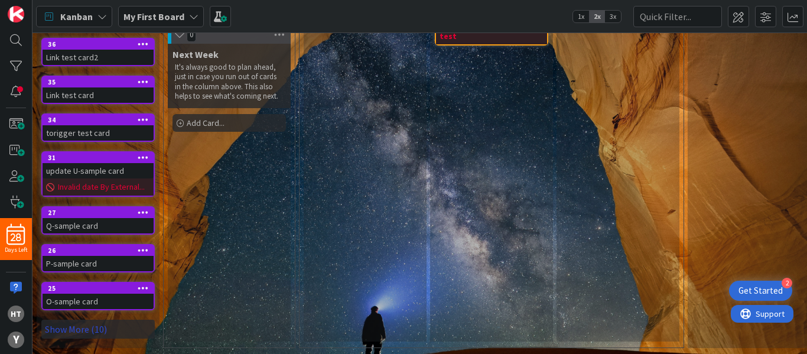
click at [87, 320] on link "Show More (10)" at bounding box center [97, 329] width 113 height 19
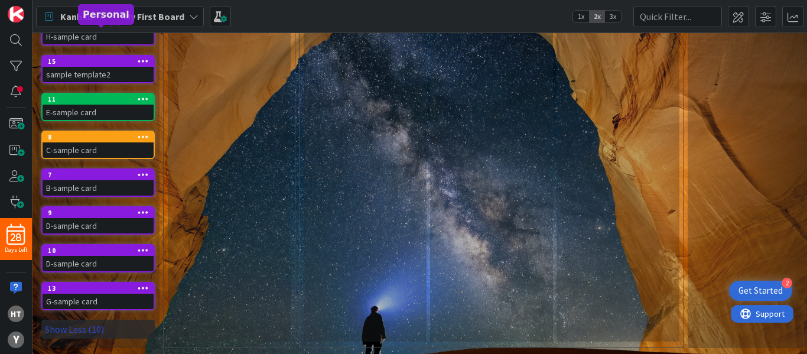
scroll to position [621, 0]
click at [142, 284] on icon at bounding box center [143, 288] width 11 height 8
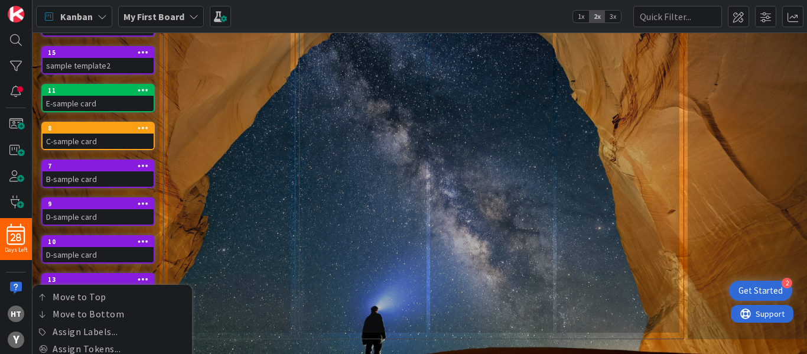
scroll to position [809, 0]
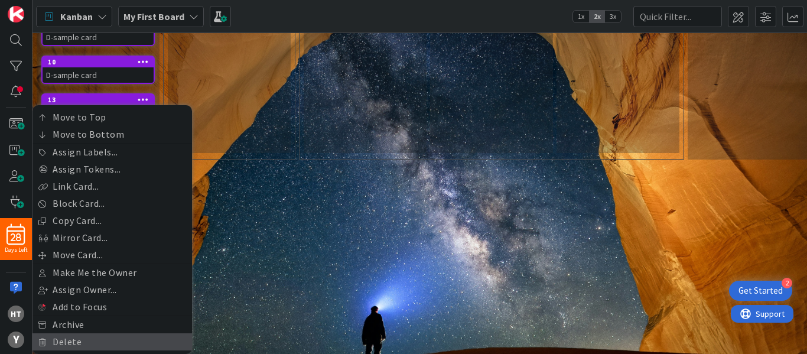
click at [63, 333] on link "Delete" at bounding box center [113, 341] width 160 height 17
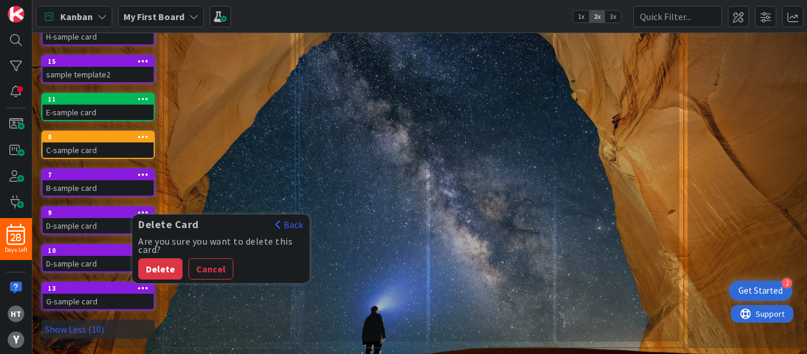
scroll to position [621, 0]
click at [158, 258] on button "Delete" at bounding box center [160, 268] width 44 height 21
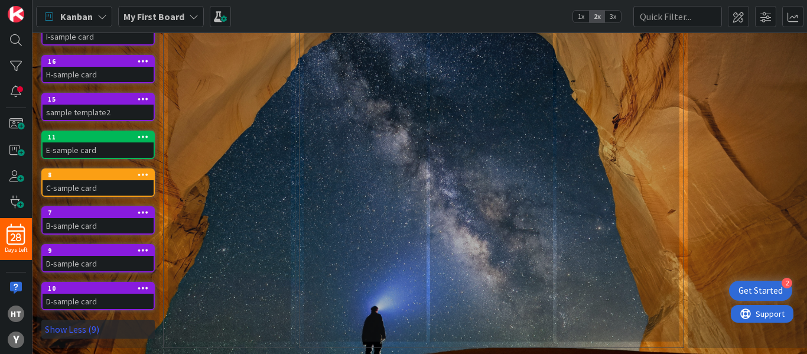
scroll to position [583, 0]
click at [145, 284] on icon at bounding box center [143, 288] width 11 height 8
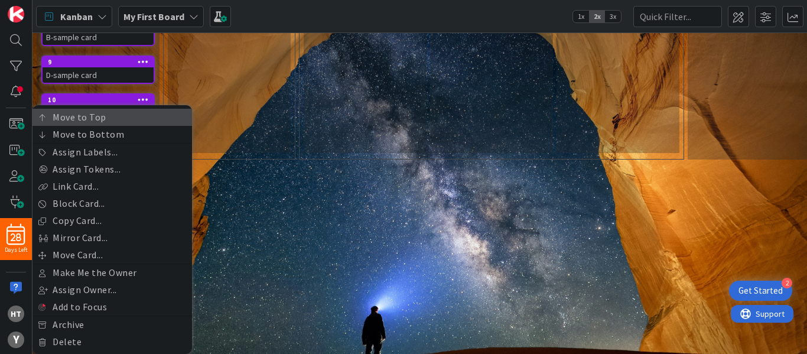
scroll to position [771, 0]
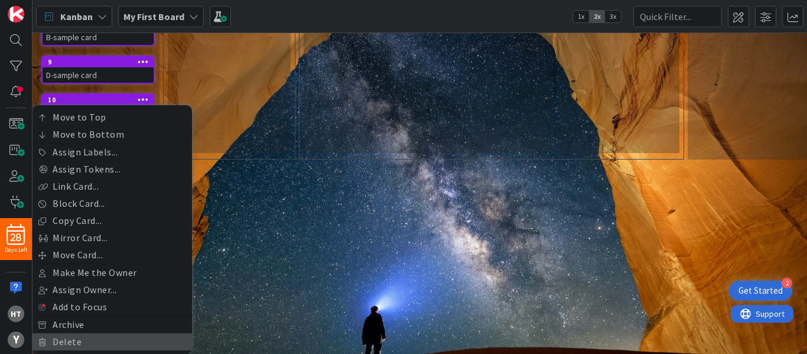
click at [63, 333] on link "Delete" at bounding box center [113, 341] width 160 height 17
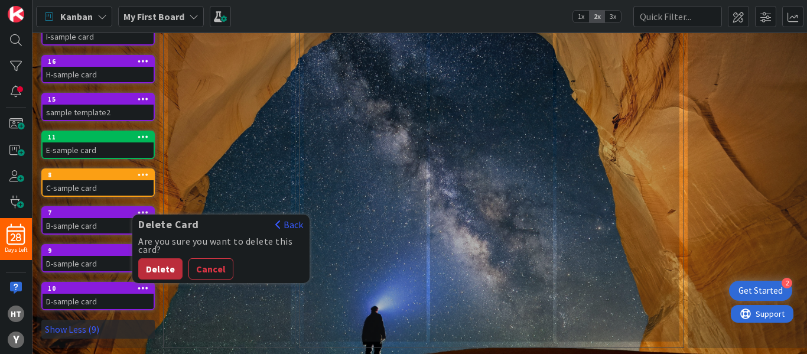
click at [153, 259] on button "Delete" at bounding box center [160, 268] width 44 height 21
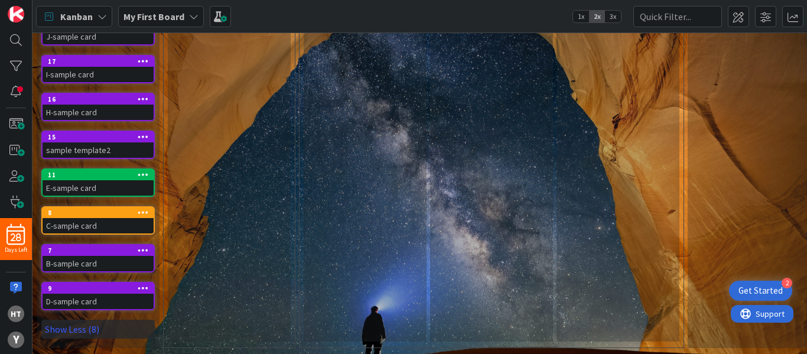
scroll to position [545, 0]
click at [144, 284] on icon at bounding box center [143, 288] width 11 height 8
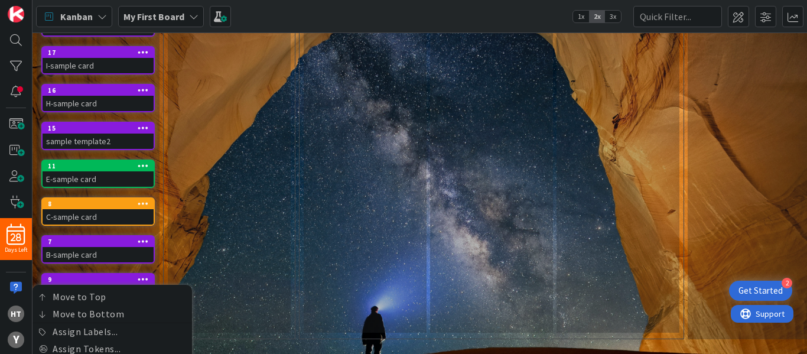
scroll to position [734, 0]
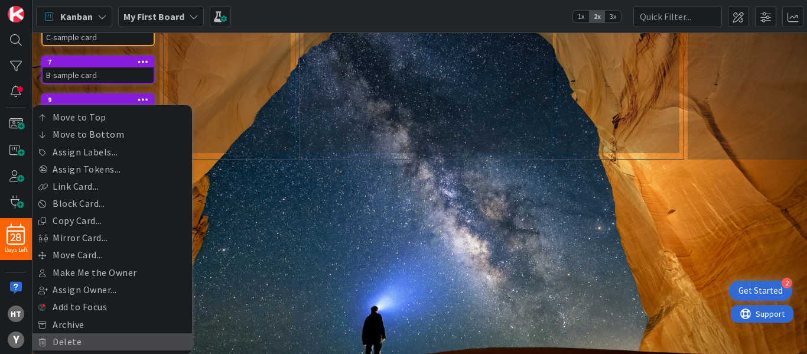
click at [66, 333] on link "Delete" at bounding box center [113, 341] width 160 height 17
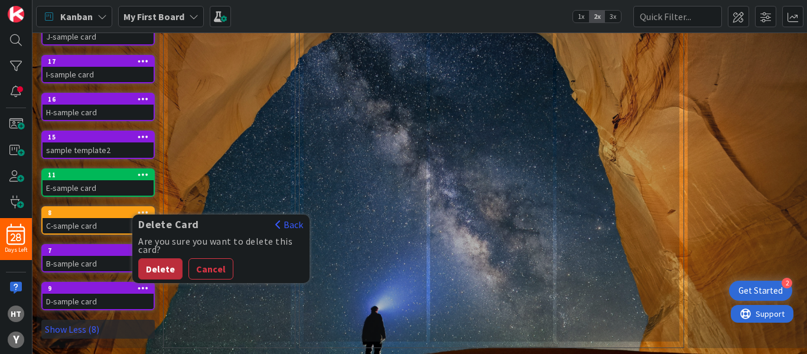
click at [164, 262] on button "Delete" at bounding box center [160, 268] width 44 height 21
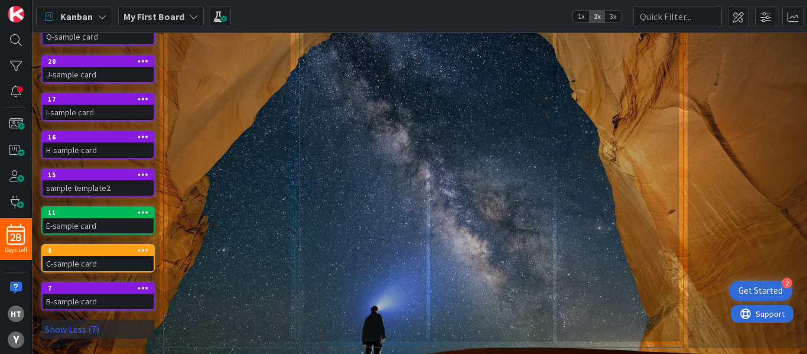
click at [144, 284] on icon at bounding box center [143, 288] width 11 height 8
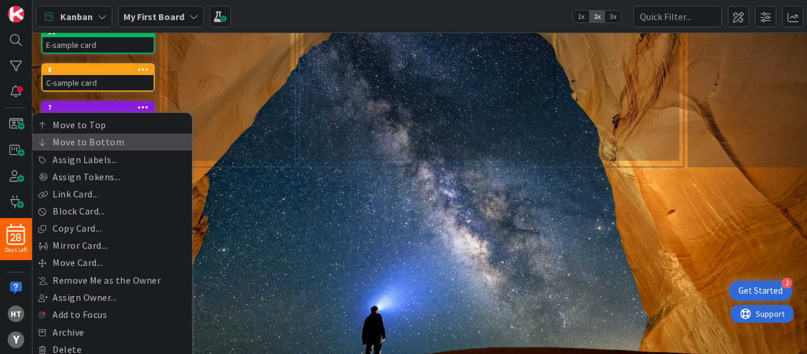
scroll to position [696, 0]
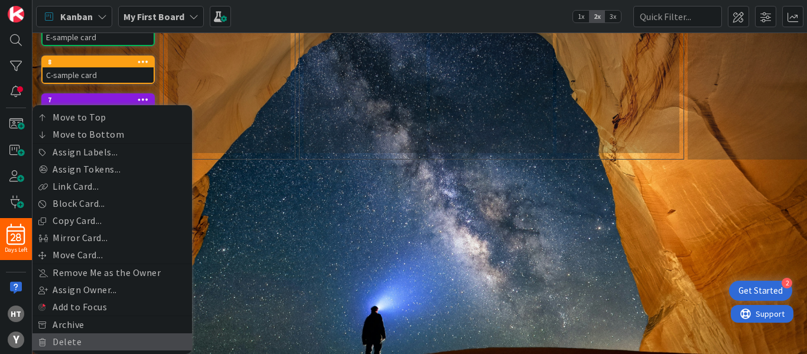
click at [60, 336] on link "Delete" at bounding box center [113, 341] width 160 height 17
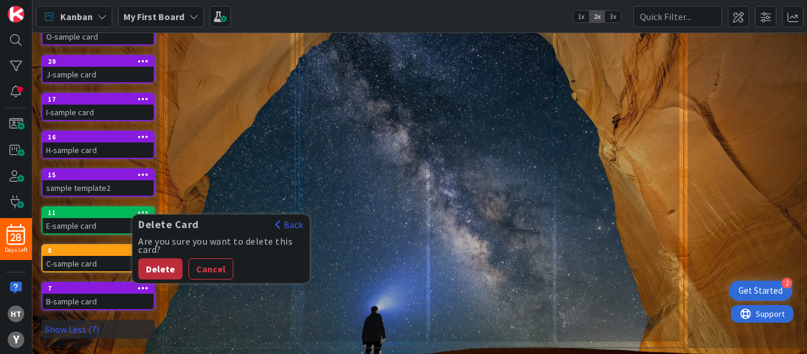
click at [161, 258] on button "Delete" at bounding box center [160, 268] width 44 height 21
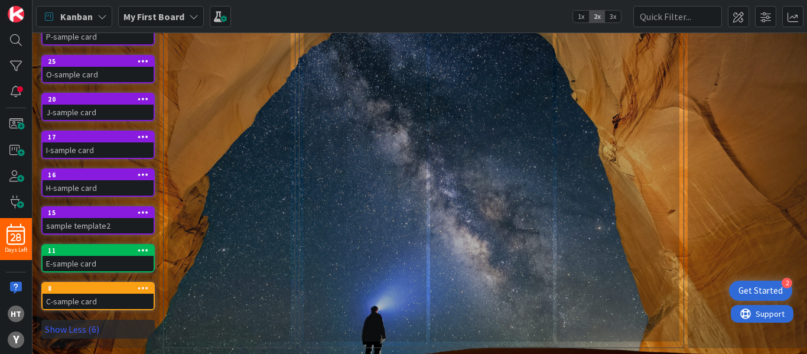
scroll to position [469, 0]
click at [147, 170] on icon at bounding box center [143, 174] width 11 height 8
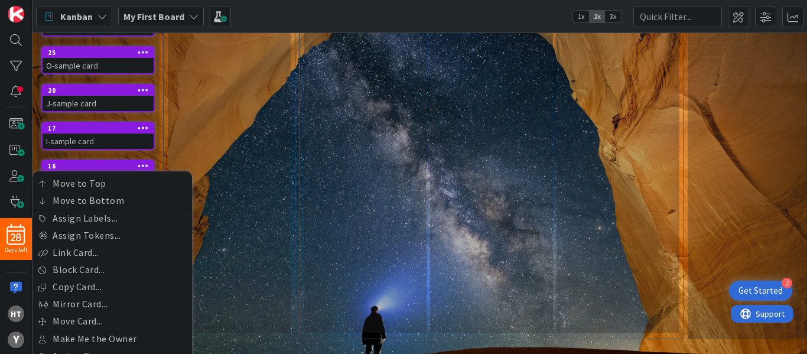
scroll to position [544, 0]
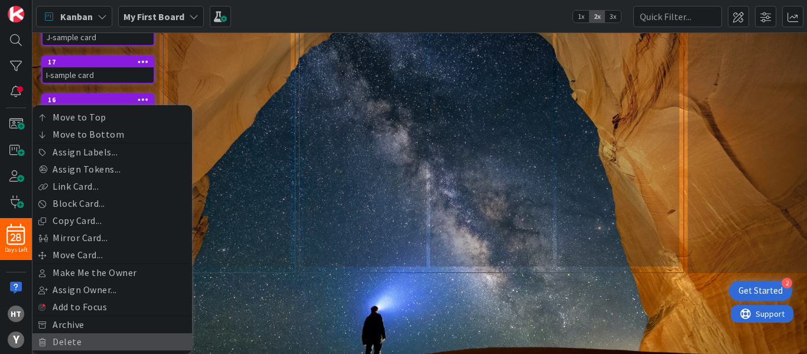
click at [68, 333] on link "Delete" at bounding box center [113, 341] width 160 height 17
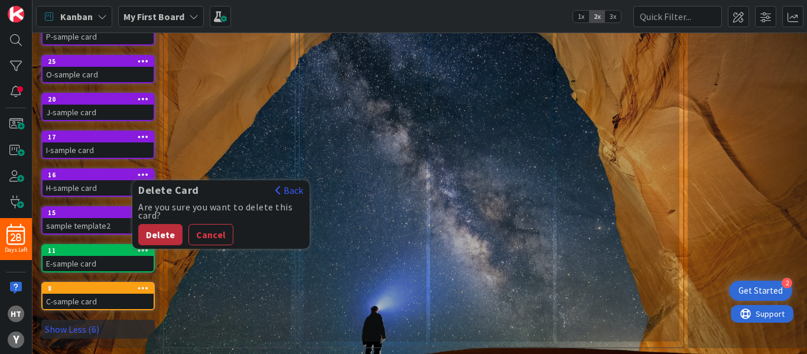
click at [167, 224] on button "Delete" at bounding box center [160, 234] width 44 height 21
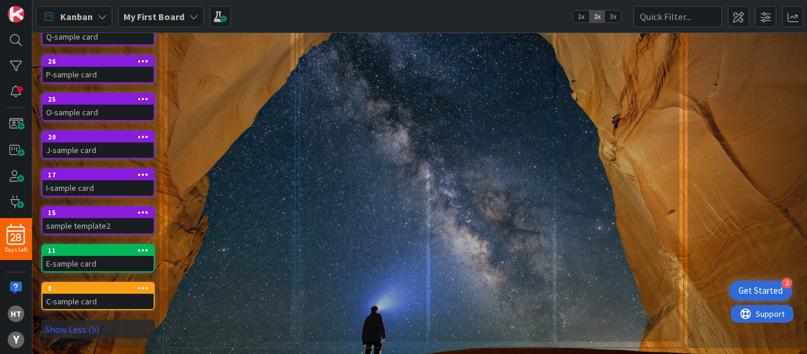
click at [143, 170] on icon at bounding box center [143, 174] width 11 height 8
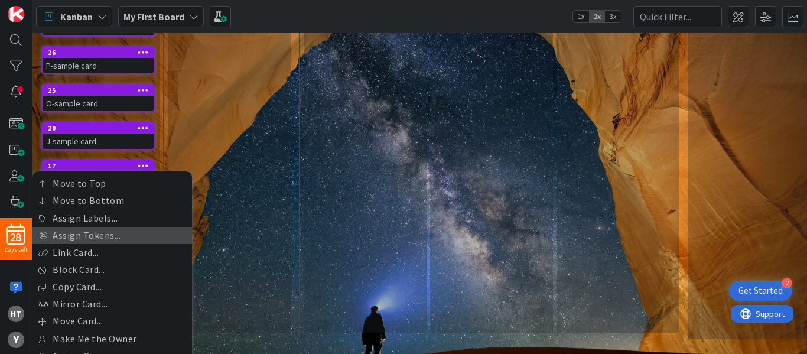
scroll to position [507, 0]
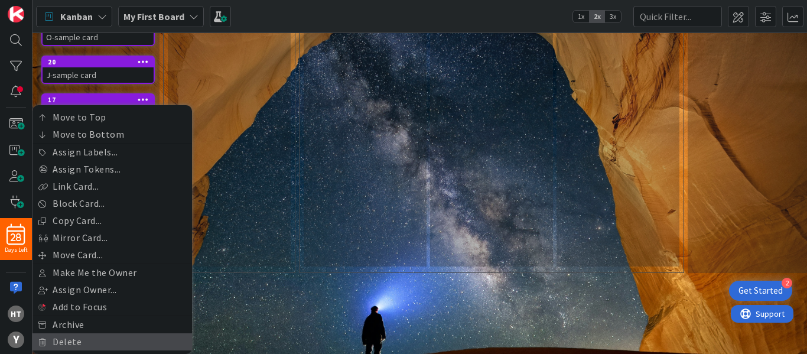
click at [63, 333] on link "Delete" at bounding box center [113, 341] width 160 height 17
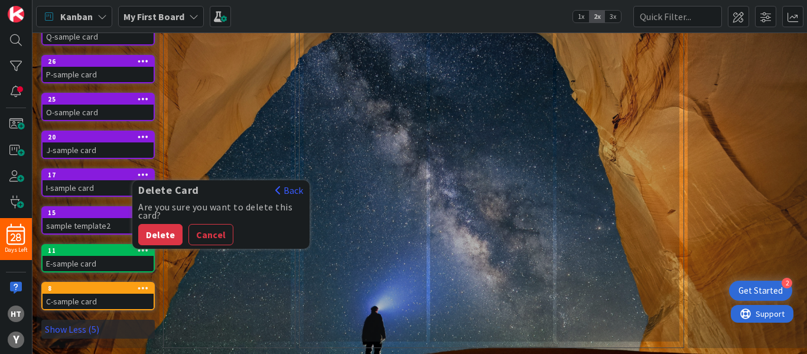
scroll to position [432, 0]
click at [157, 224] on button "Delete" at bounding box center [160, 234] width 44 height 21
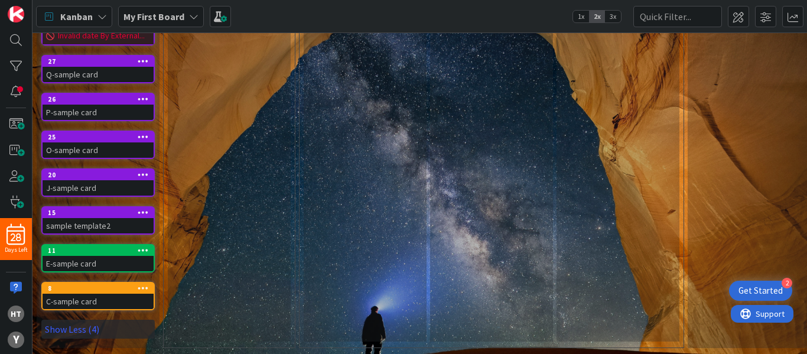
click at [143, 170] on icon at bounding box center [143, 174] width 11 height 8
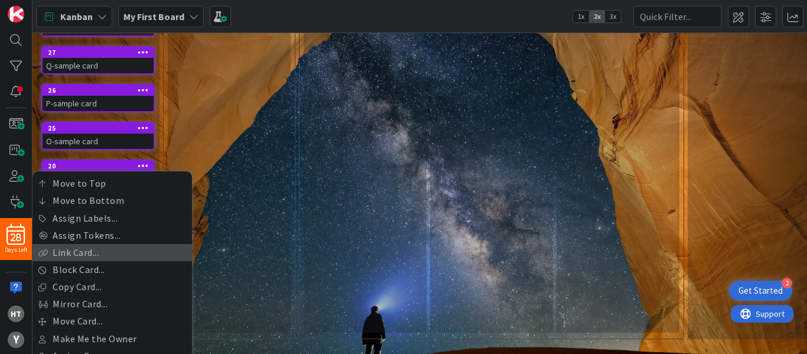
scroll to position [469, 0]
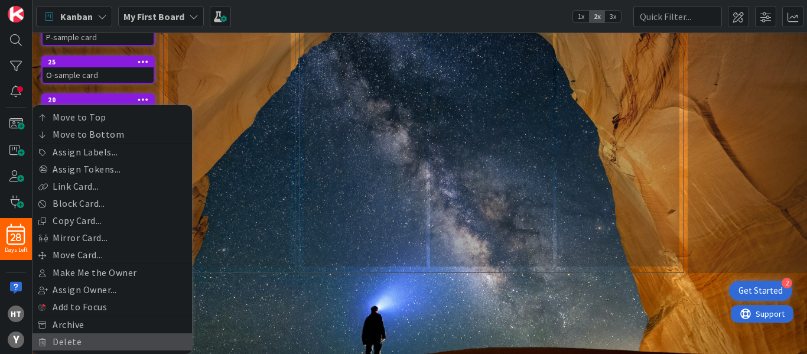
click at [67, 333] on link "Delete" at bounding box center [113, 341] width 160 height 17
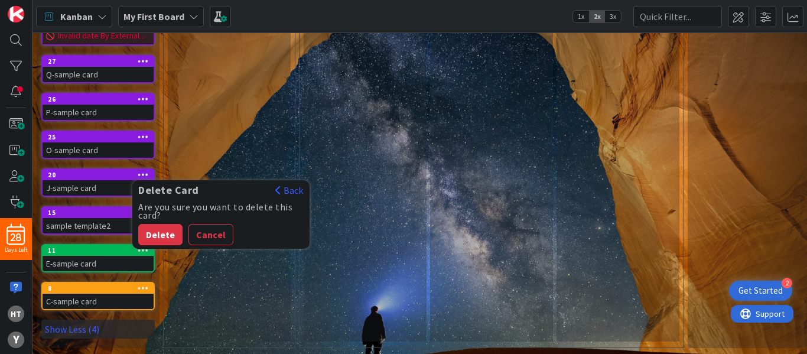
scroll to position [394, 0]
click at [155, 224] on button "Delete" at bounding box center [160, 234] width 44 height 21
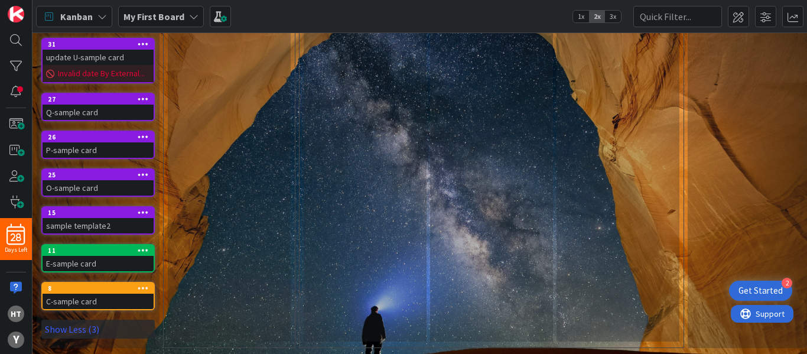
scroll to position [356, 0]
click at [140, 170] on icon at bounding box center [143, 174] width 11 height 8
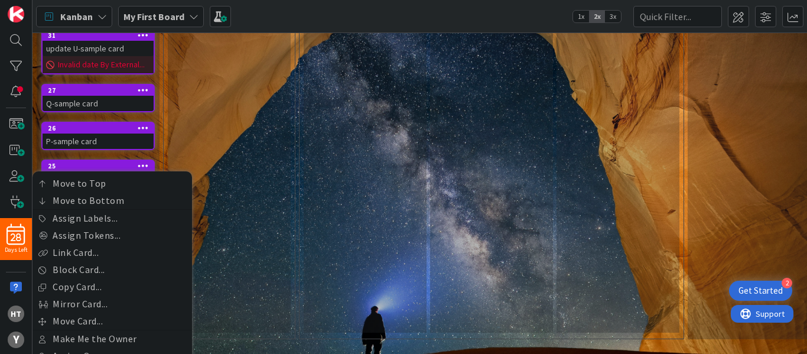
scroll to position [431, 0]
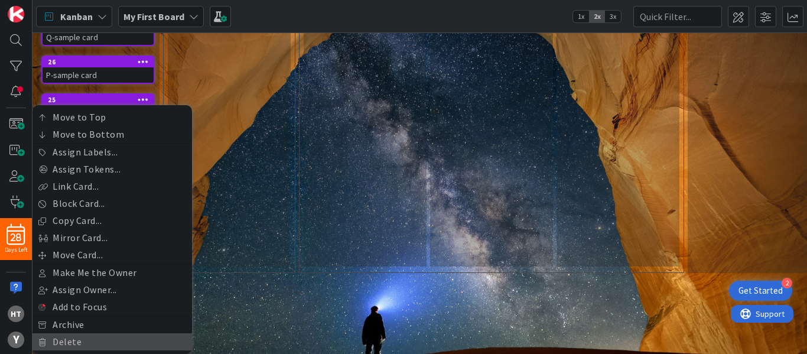
click at [70, 333] on link "Delete" at bounding box center [113, 341] width 160 height 17
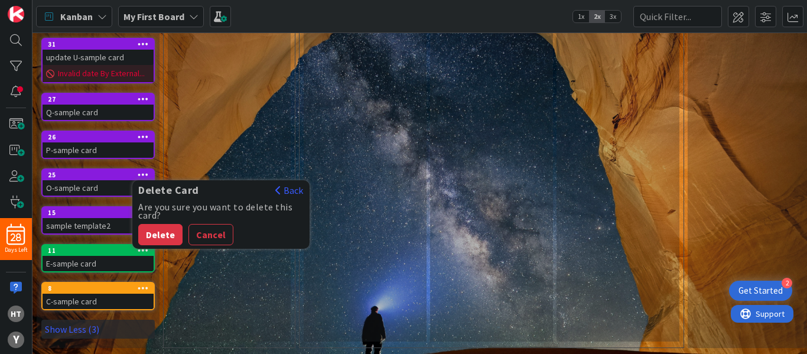
scroll to position [356, 0]
click at [167, 224] on button "Delete" at bounding box center [160, 234] width 44 height 21
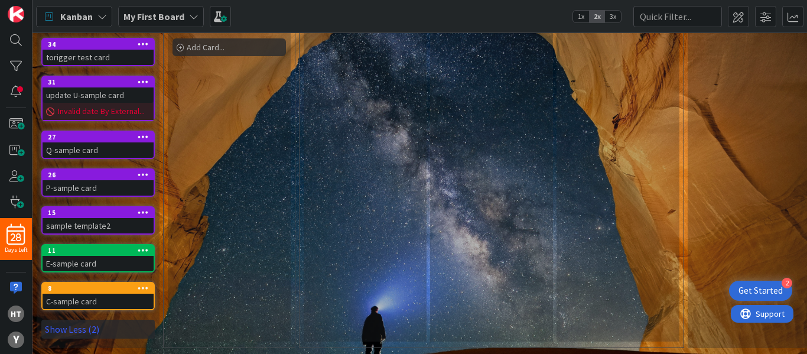
scroll to position [318, 0]
click at [144, 170] on icon at bounding box center [143, 174] width 11 height 8
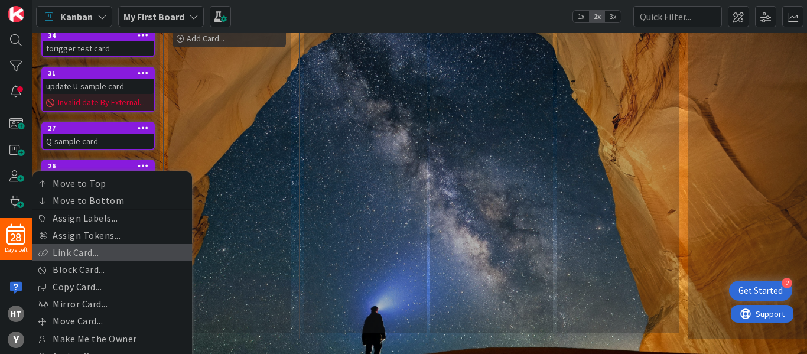
scroll to position [393, 0]
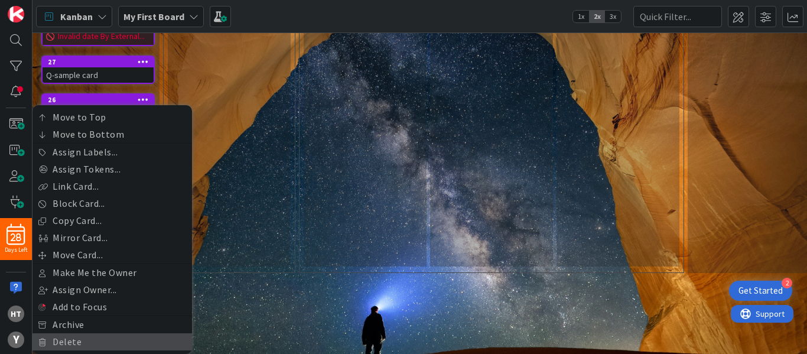
click at [75, 333] on link "Delete" at bounding box center [113, 341] width 160 height 17
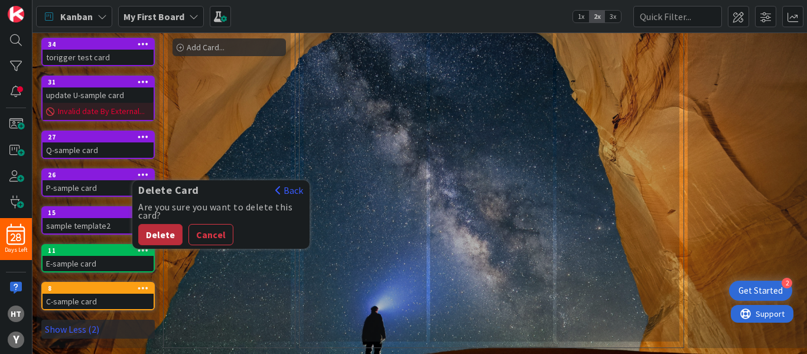
click at [163, 224] on button "Delete" at bounding box center [160, 234] width 44 height 21
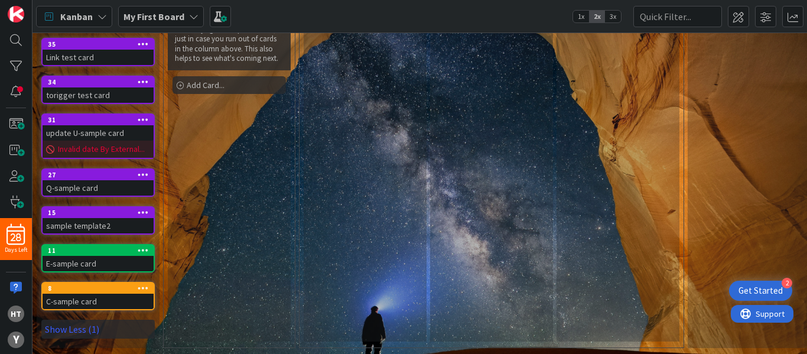
scroll to position [280, 0]
click at [90, 320] on link "Show Less (1)" at bounding box center [97, 329] width 113 height 19
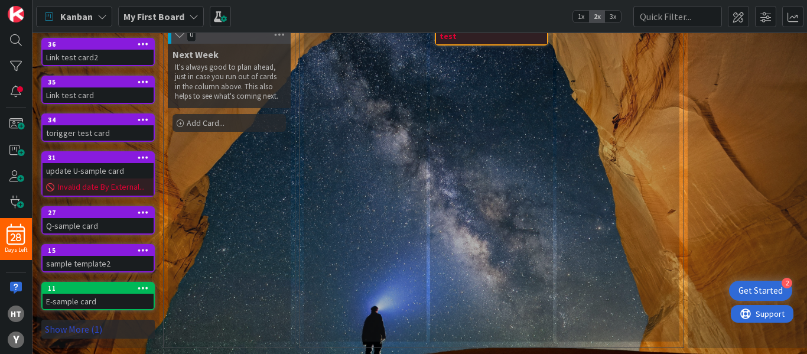
click at [100, 323] on link "Show More (1)" at bounding box center [97, 329] width 113 height 19
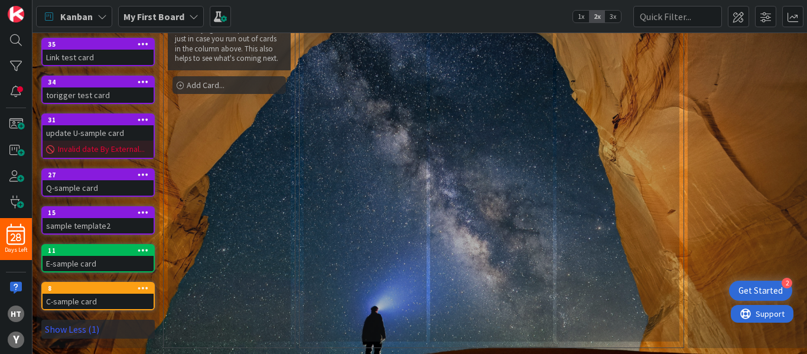
click at [138, 170] on icon at bounding box center [143, 174] width 11 height 8
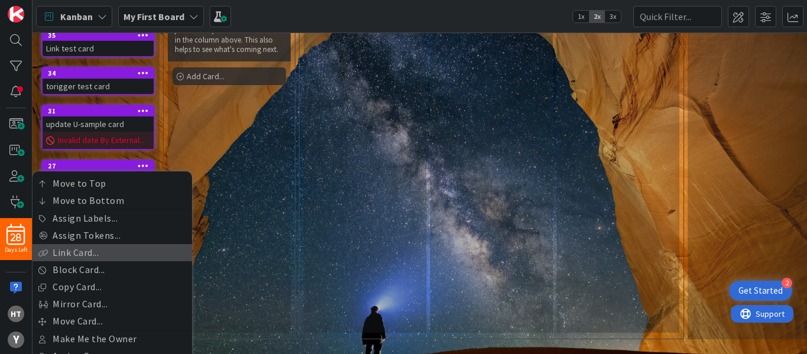
scroll to position [355, 0]
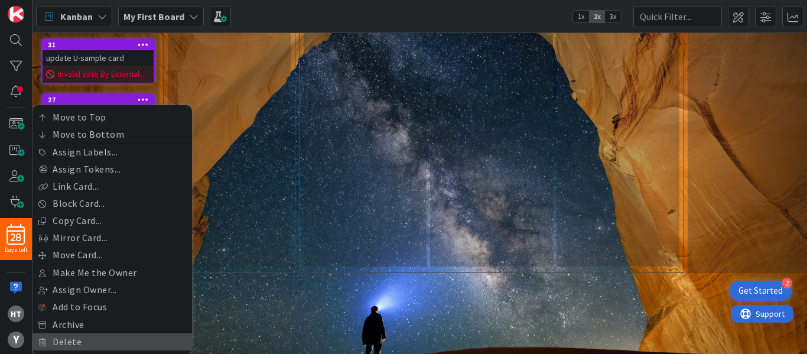
click at [70, 333] on link "Delete" at bounding box center [113, 341] width 160 height 17
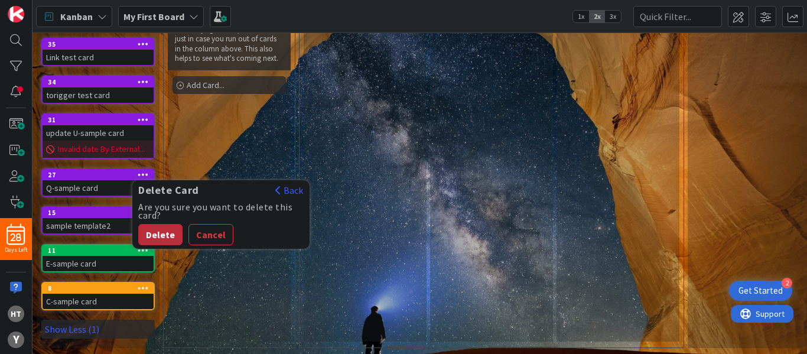
click at [161, 224] on button "Delete" at bounding box center [160, 234] width 44 height 21
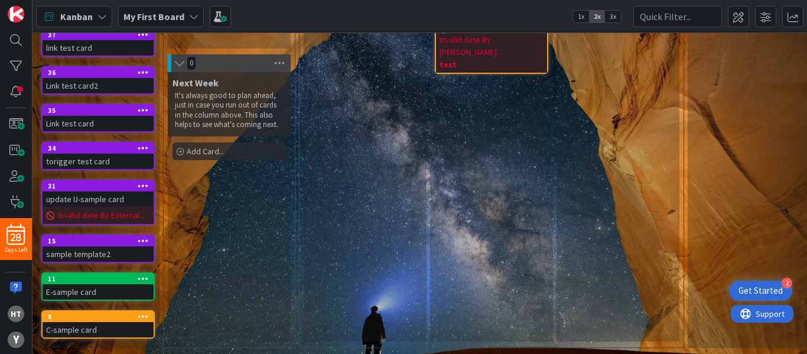
scroll to position [214, 0]
click at [144, 181] on icon at bounding box center [143, 185] width 11 height 8
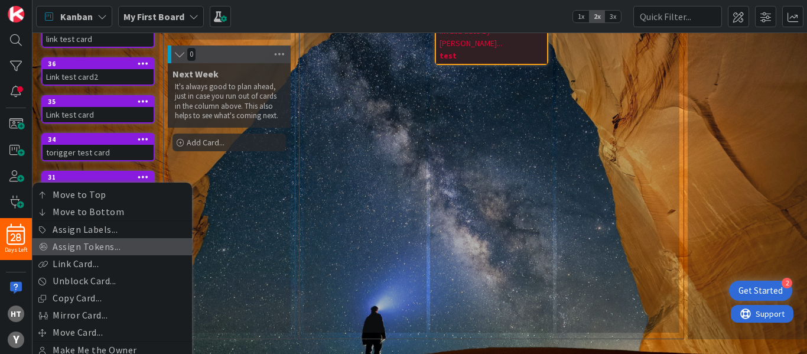
scroll to position [300, 0]
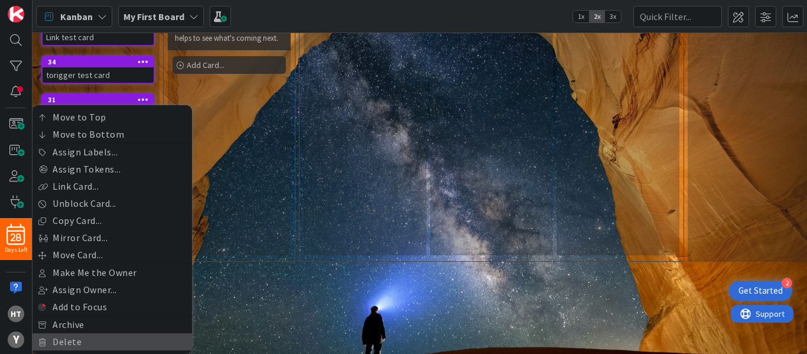
click at [68, 333] on link "Delete" at bounding box center [113, 341] width 160 height 17
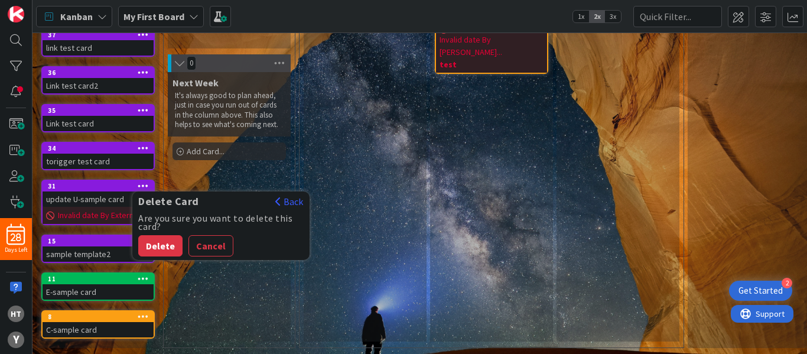
scroll to position [214, 0]
click at [158, 238] on button "Delete" at bounding box center [160, 245] width 44 height 21
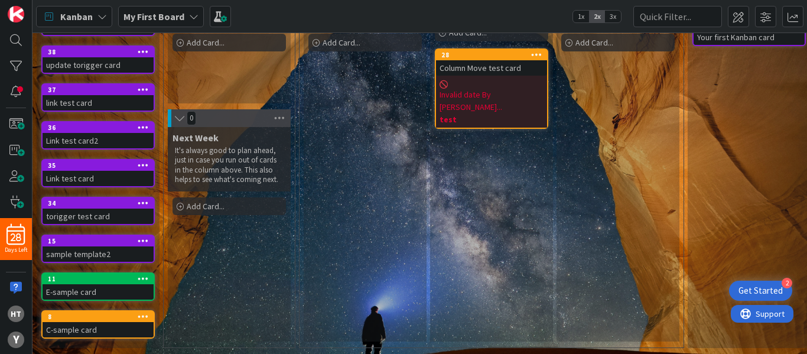
click at [143, 236] on icon at bounding box center [143, 240] width 11 height 8
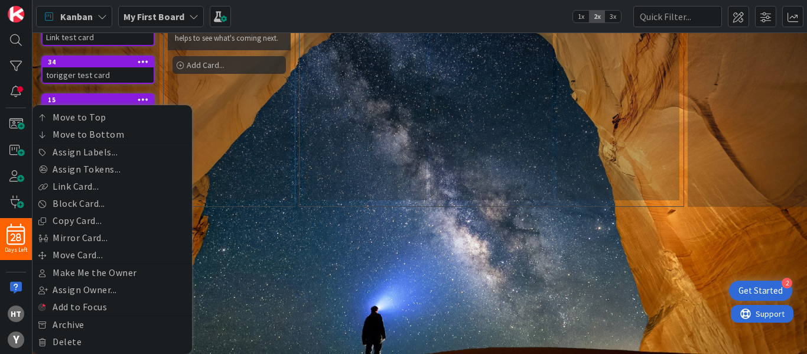
scroll to position [300, 0]
click at [77, 336] on link "Delete" at bounding box center [113, 341] width 160 height 17
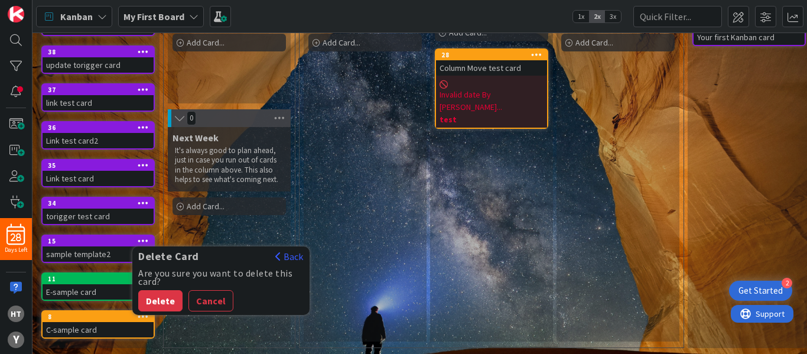
scroll to position [159, 0]
click at [162, 290] on button "Delete" at bounding box center [160, 300] width 44 height 21
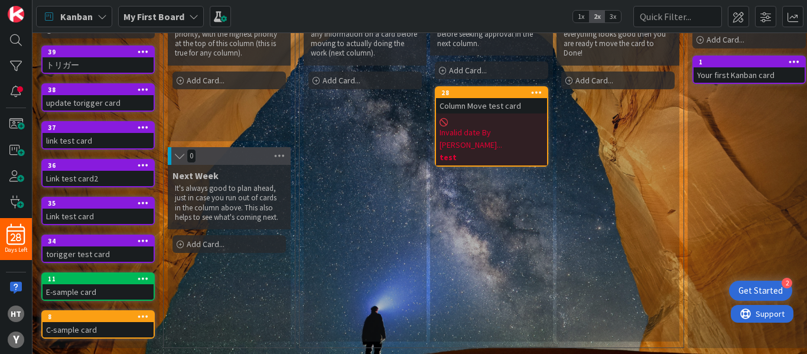
click at [147, 199] on icon at bounding box center [143, 203] width 11 height 8
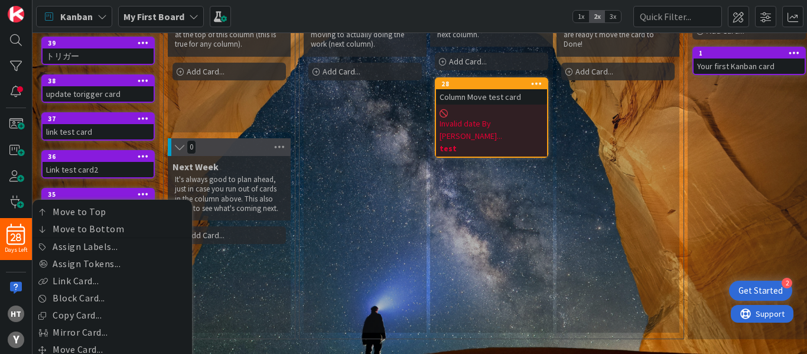
scroll to position [225, 0]
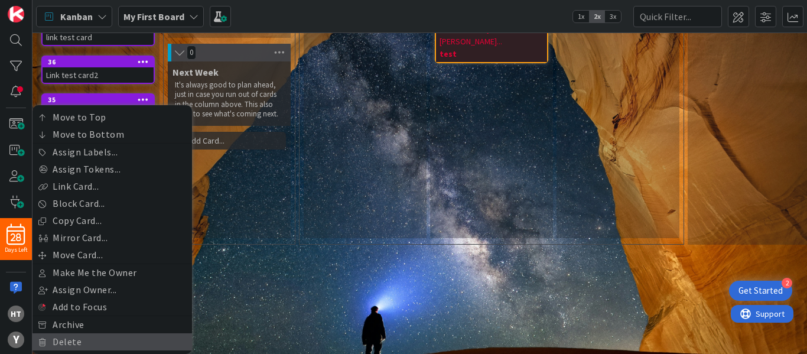
click at [67, 333] on link "Delete" at bounding box center [113, 341] width 160 height 17
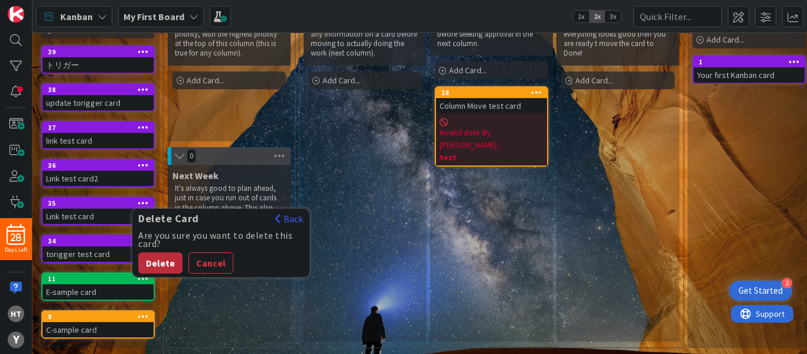
click at [152, 255] on button "Delete" at bounding box center [160, 262] width 44 height 21
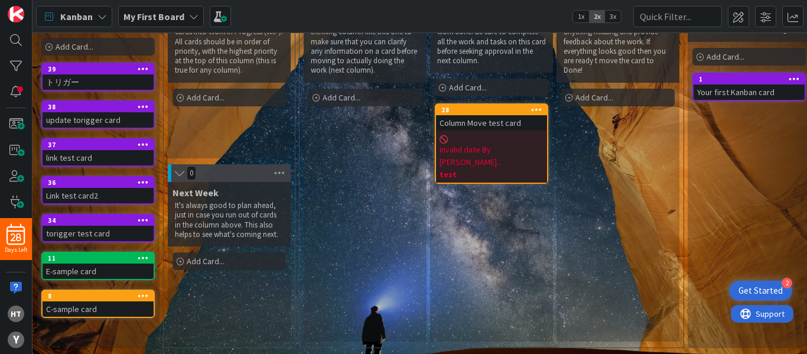
scroll to position [104, 0]
click at [145, 178] on icon at bounding box center [143, 182] width 11 height 8
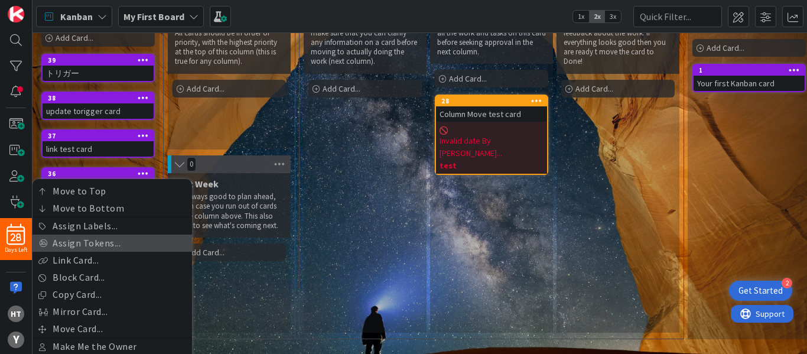
scroll to position [187, 0]
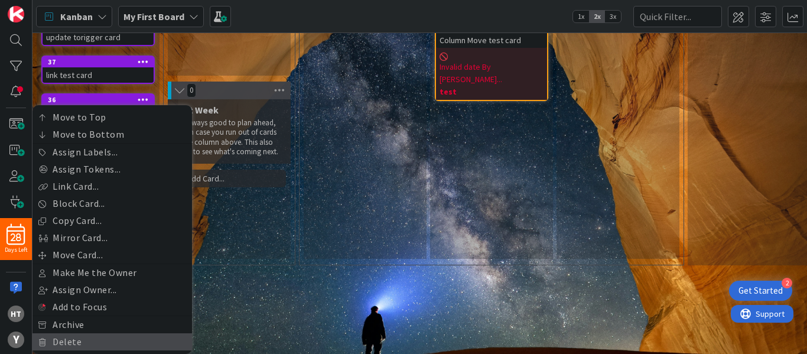
click at [67, 334] on link "Delete" at bounding box center [113, 341] width 160 height 17
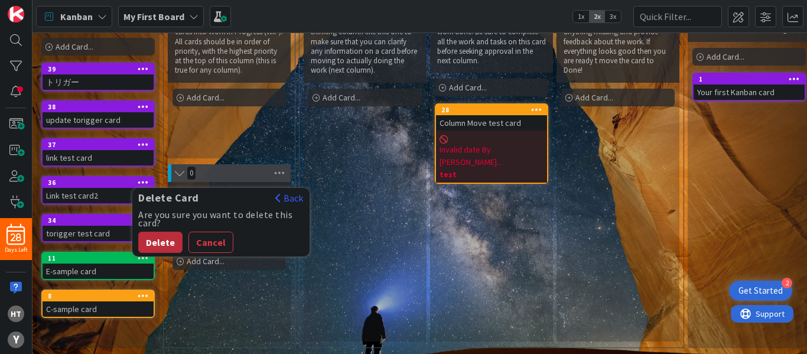
click at [157, 233] on button "Delete" at bounding box center [160, 242] width 44 height 21
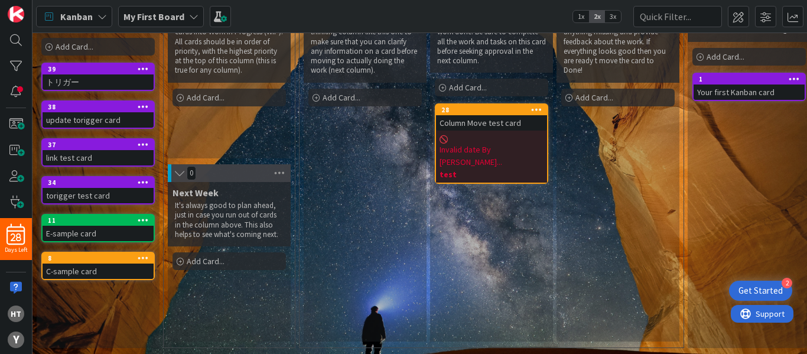
click at [145, 102] on icon at bounding box center [143, 106] width 11 height 8
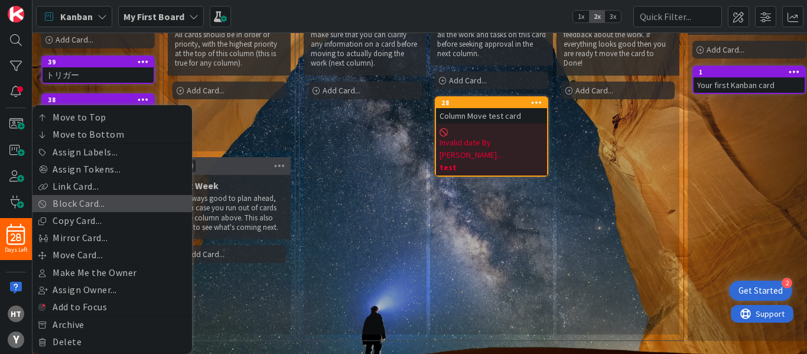
scroll to position [111, 0]
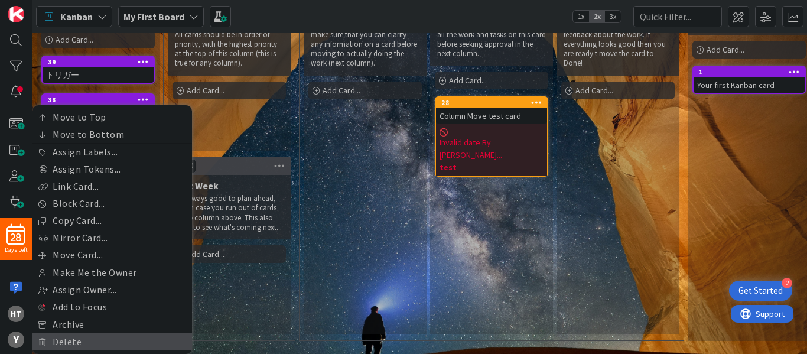
click at [69, 333] on link "Delete" at bounding box center [113, 341] width 160 height 17
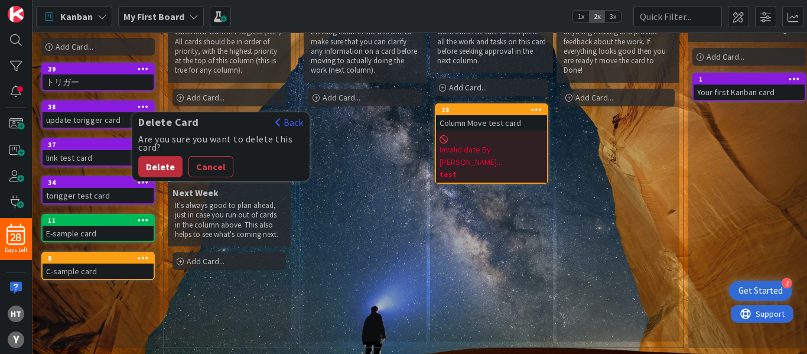
click at [164, 156] on button "Delete" at bounding box center [160, 166] width 44 height 21
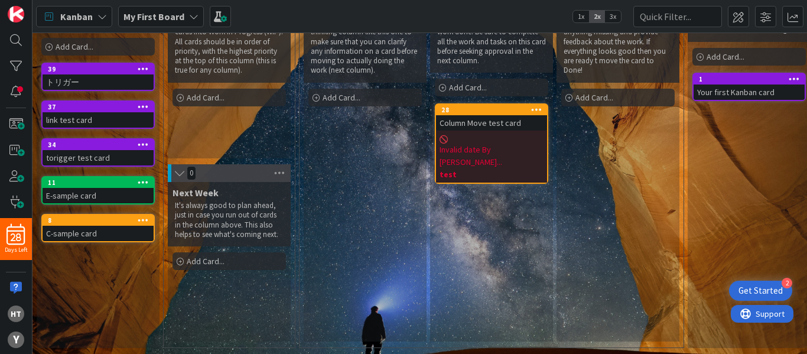
click at [144, 102] on icon at bounding box center [143, 106] width 11 height 8
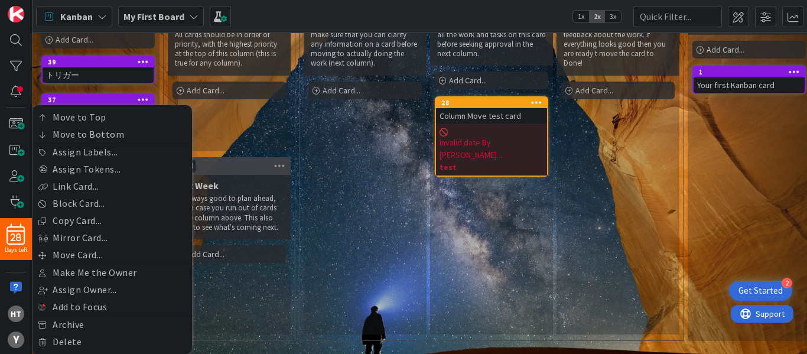
scroll to position [111, 0]
click at [63, 333] on link "Delete" at bounding box center [113, 341] width 160 height 17
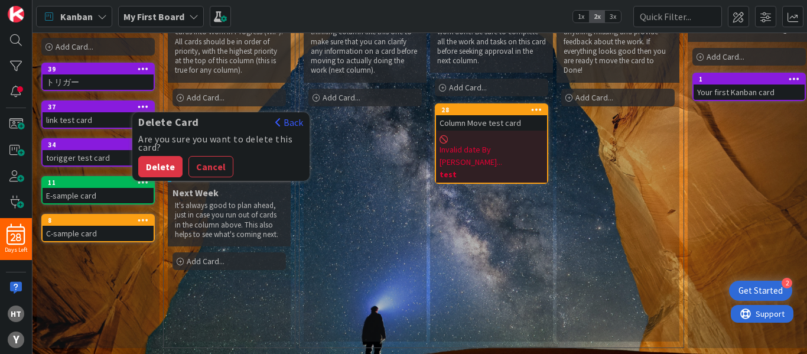
scroll to position [104, 0]
click at [154, 162] on button "Delete" at bounding box center [160, 166] width 44 height 21
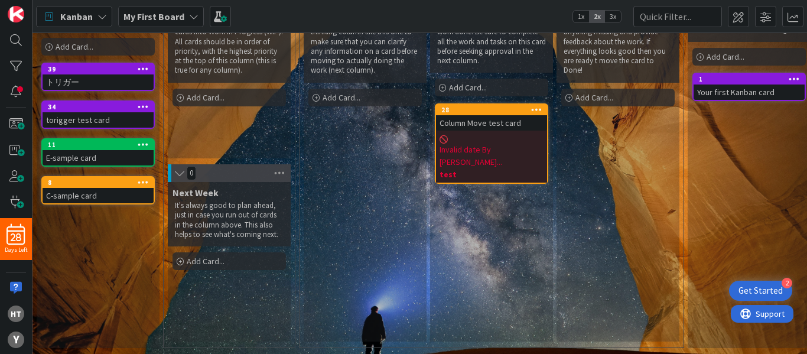
click at [141, 64] on icon at bounding box center [143, 68] width 11 height 8
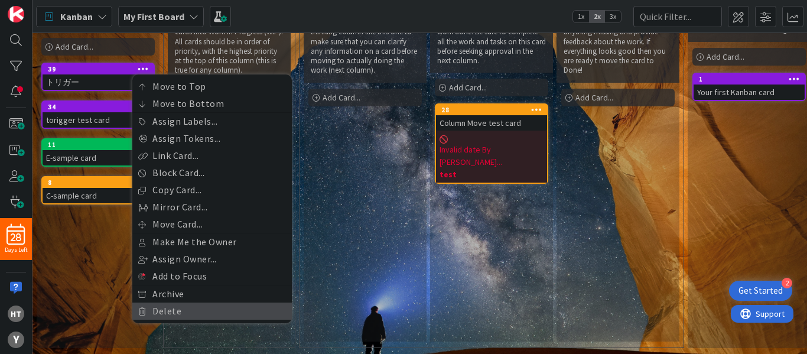
click at [166, 303] on link "Delete" at bounding box center [212, 311] width 160 height 17
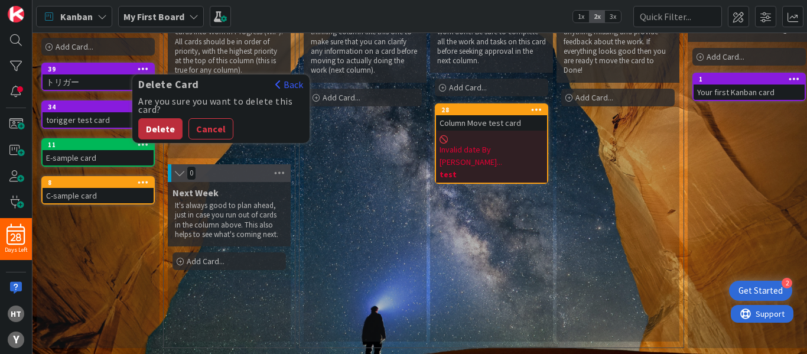
click at [161, 118] on button "Delete" at bounding box center [160, 128] width 44 height 21
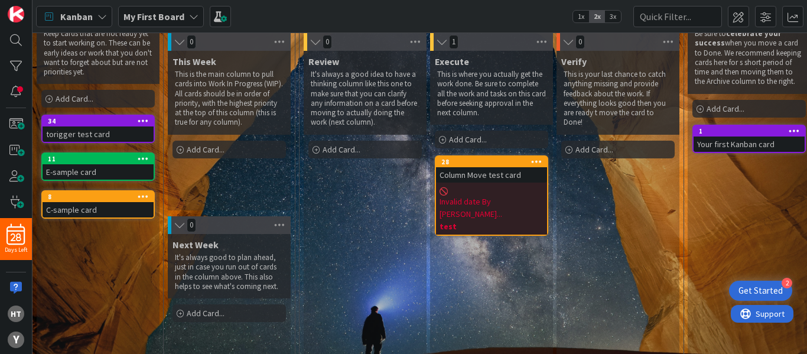
scroll to position [43, 0]
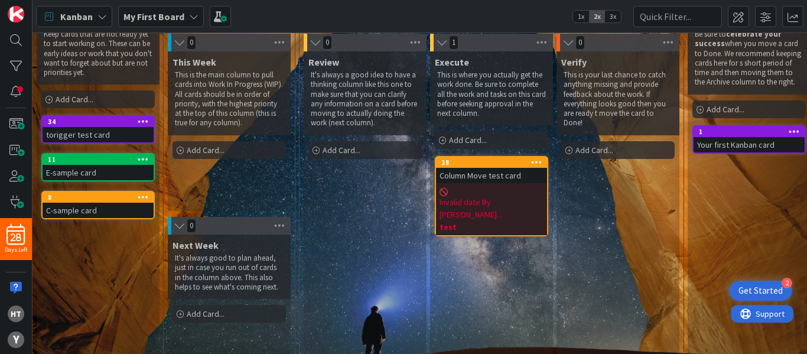
click at [143, 193] on icon at bounding box center [143, 197] width 11 height 8
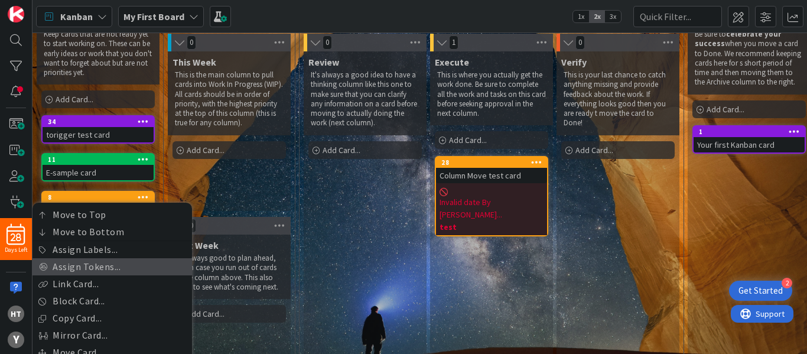
scroll to position [149, 0]
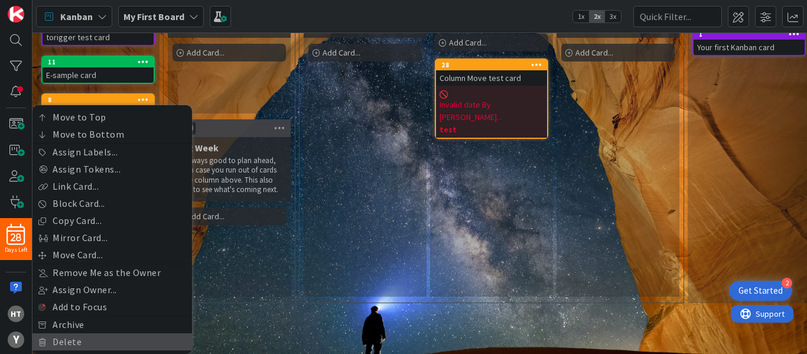
click at [64, 333] on link "Delete" at bounding box center [113, 341] width 160 height 17
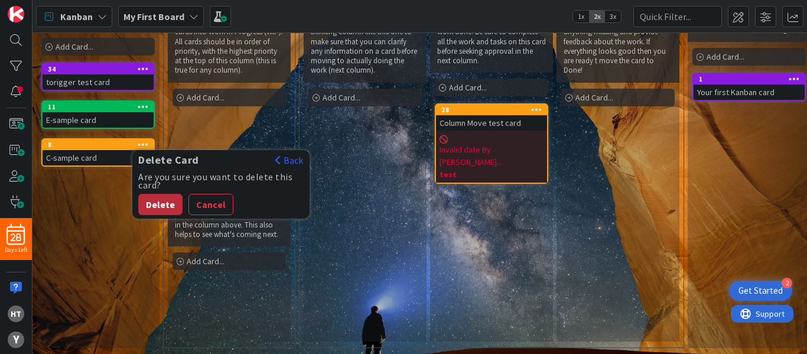
click at [159, 197] on button "Delete" at bounding box center [160, 204] width 44 height 21
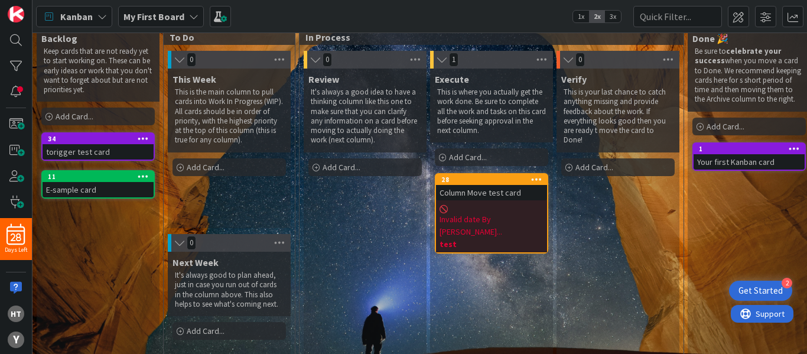
scroll to position [34, 0]
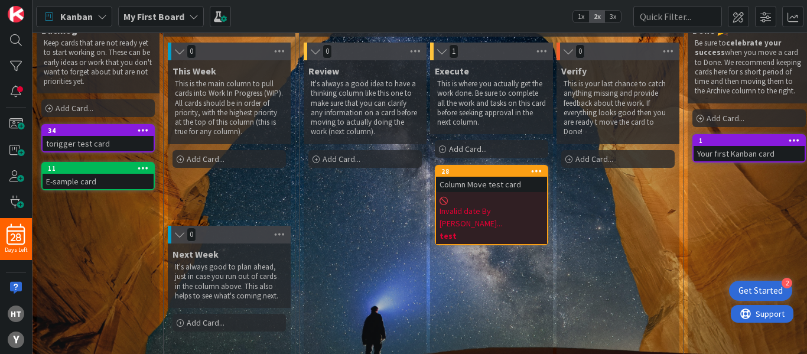
click at [141, 129] on icon at bounding box center [143, 130] width 11 height 8
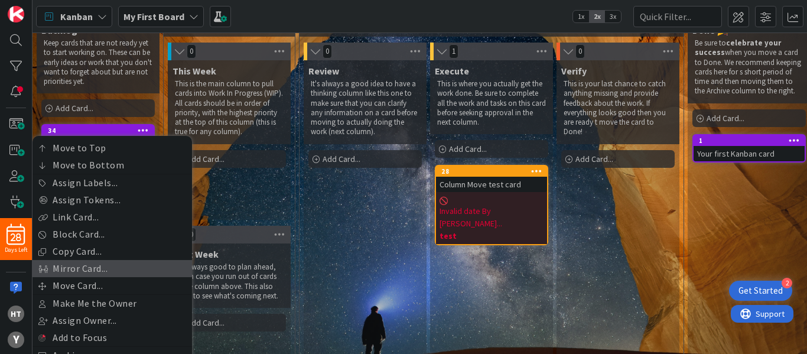
scroll to position [104, 0]
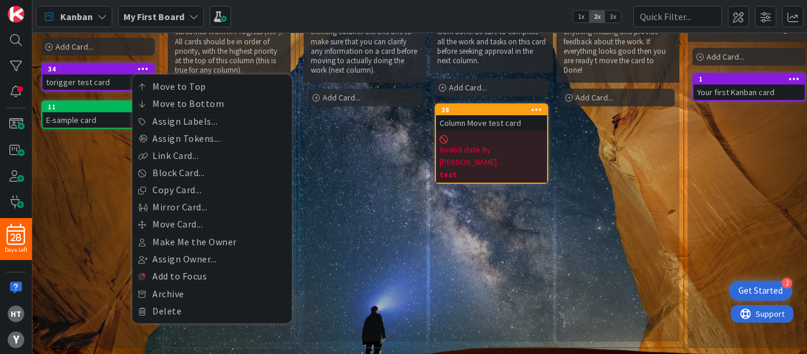
click at [85, 218] on div "Backlog Keep cards that are not ready yet to start working on. These can be ear…" at bounding box center [98, 153] width 123 height 390
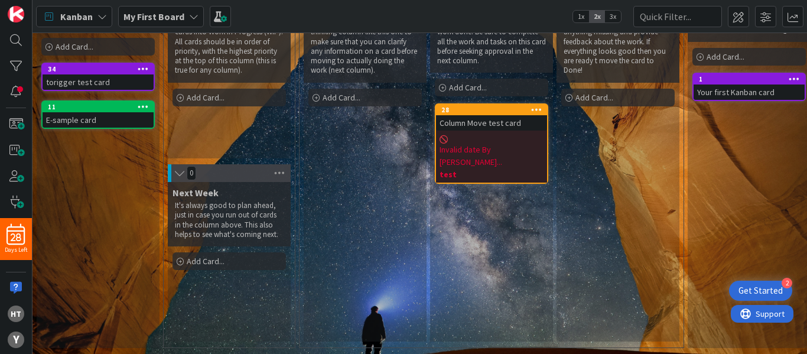
click at [142, 64] on icon at bounding box center [143, 68] width 11 height 8
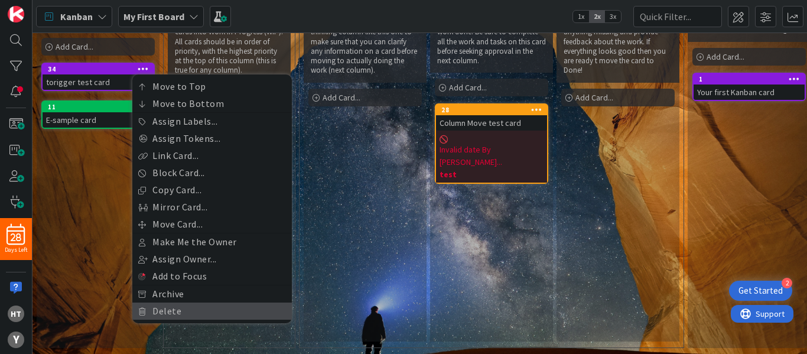
click at [170, 303] on link "Delete" at bounding box center [212, 311] width 160 height 17
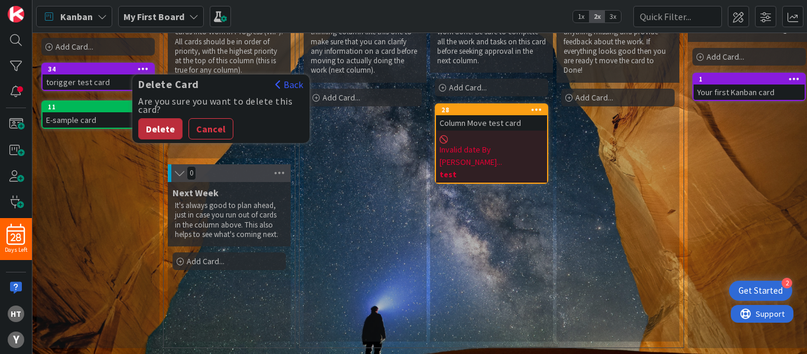
click at [167, 118] on button "Delete" at bounding box center [160, 128] width 44 height 21
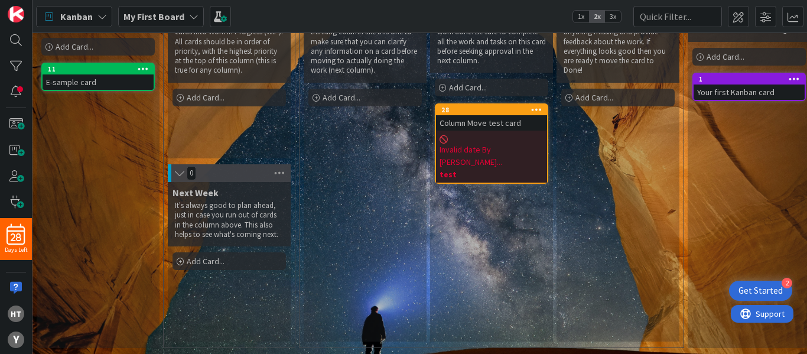
scroll to position [0, 0]
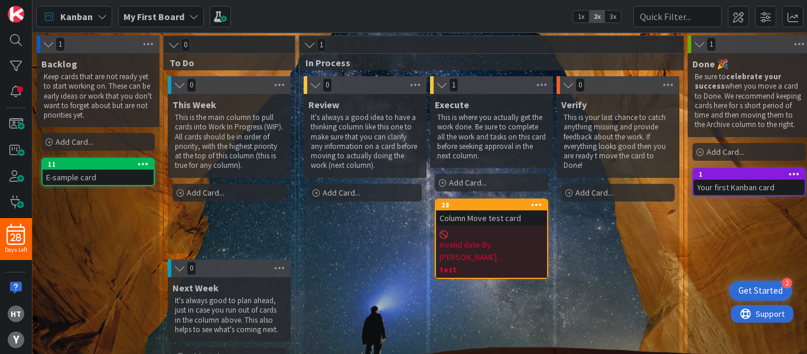
click at [170, 16] on b "My First Board" at bounding box center [154, 17] width 61 height 12
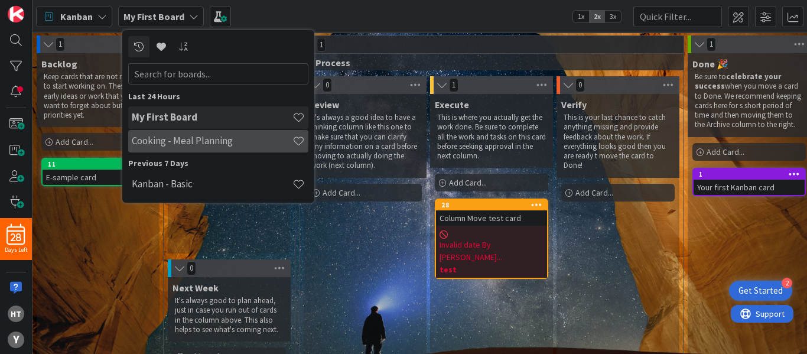
click at [167, 140] on h4 "Cooking - Meal Planning" at bounding box center [212, 141] width 161 height 12
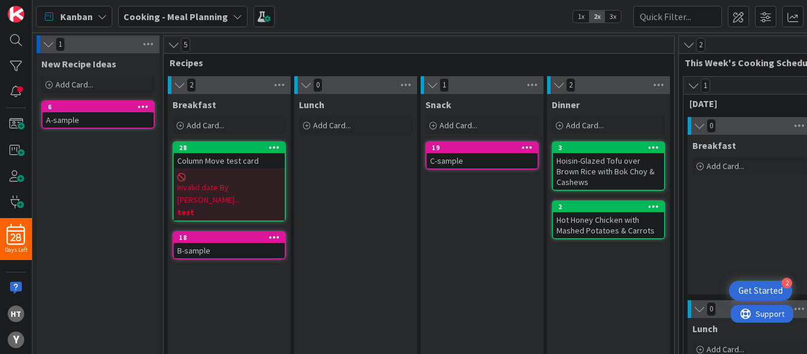
click at [155, 15] on b "Cooking - Meal Planning" at bounding box center [176, 17] width 105 height 12
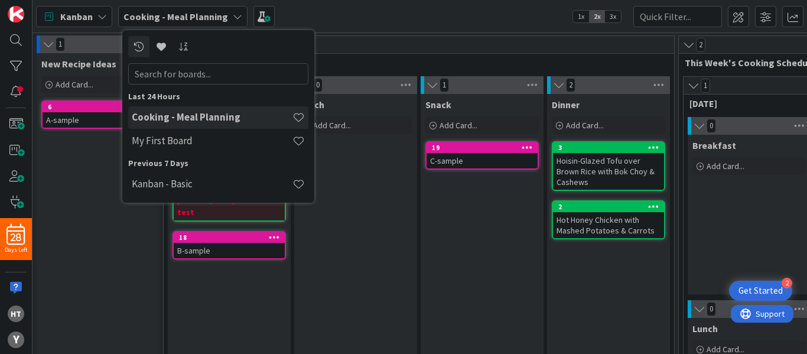
click at [235, 15] on icon at bounding box center [237, 16] width 9 height 9
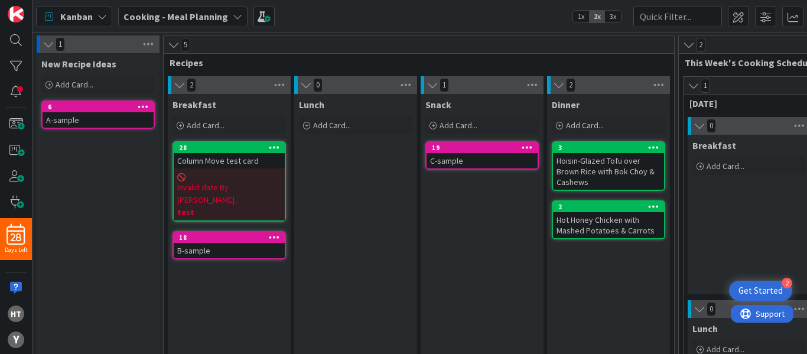
click at [233, 15] on icon at bounding box center [237, 16] width 9 height 9
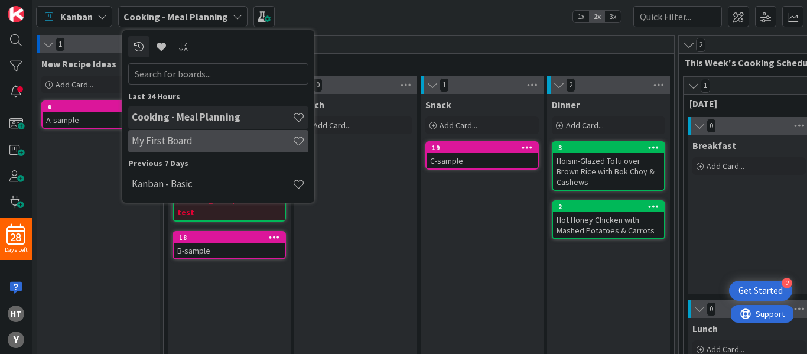
click at [166, 137] on h4 "My First Board" at bounding box center [212, 141] width 161 height 12
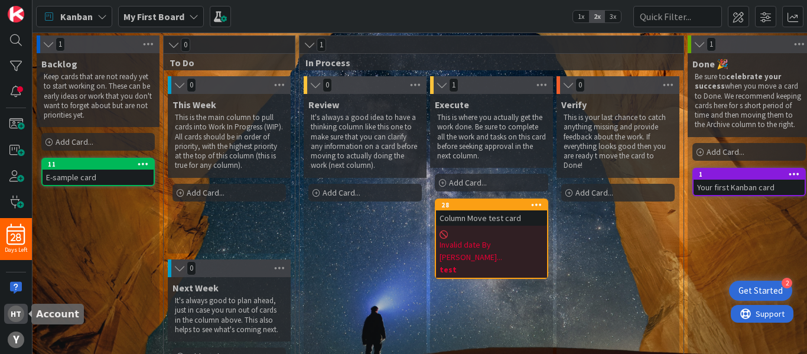
click at [14, 314] on div "ht" at bounding box center [16, 314] width 17 height 17
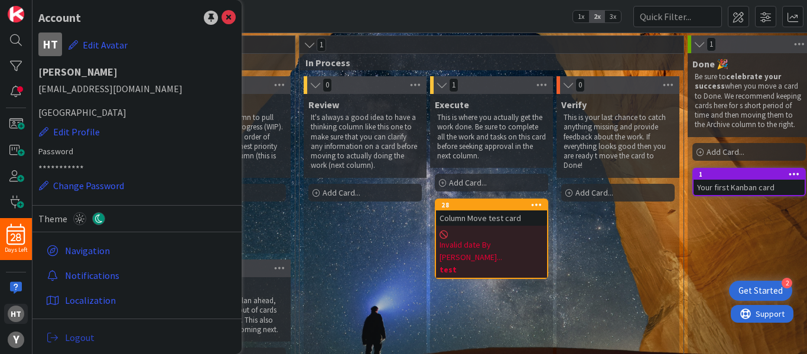
click at [77, 339] on span "Logout" at bounding box center [148, 337] width 166 height 14
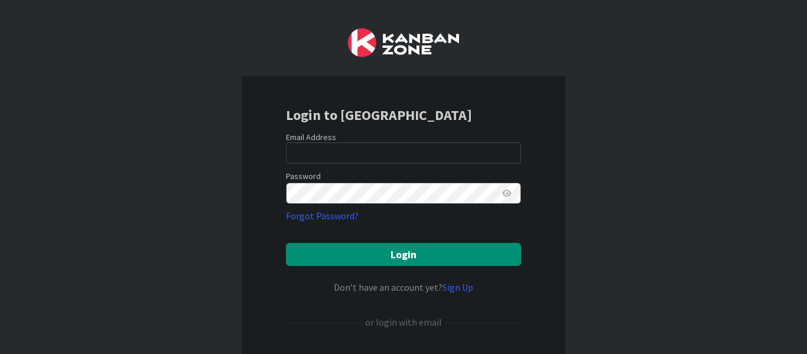
click at [503, 192] on icon at bounding box center [506, 193] width 9 height 8
click at [503, 192] on icon at bounding box center [506, 193] width 11 height 8
